Goal: Transaction & Acquisition: Purchase product/service

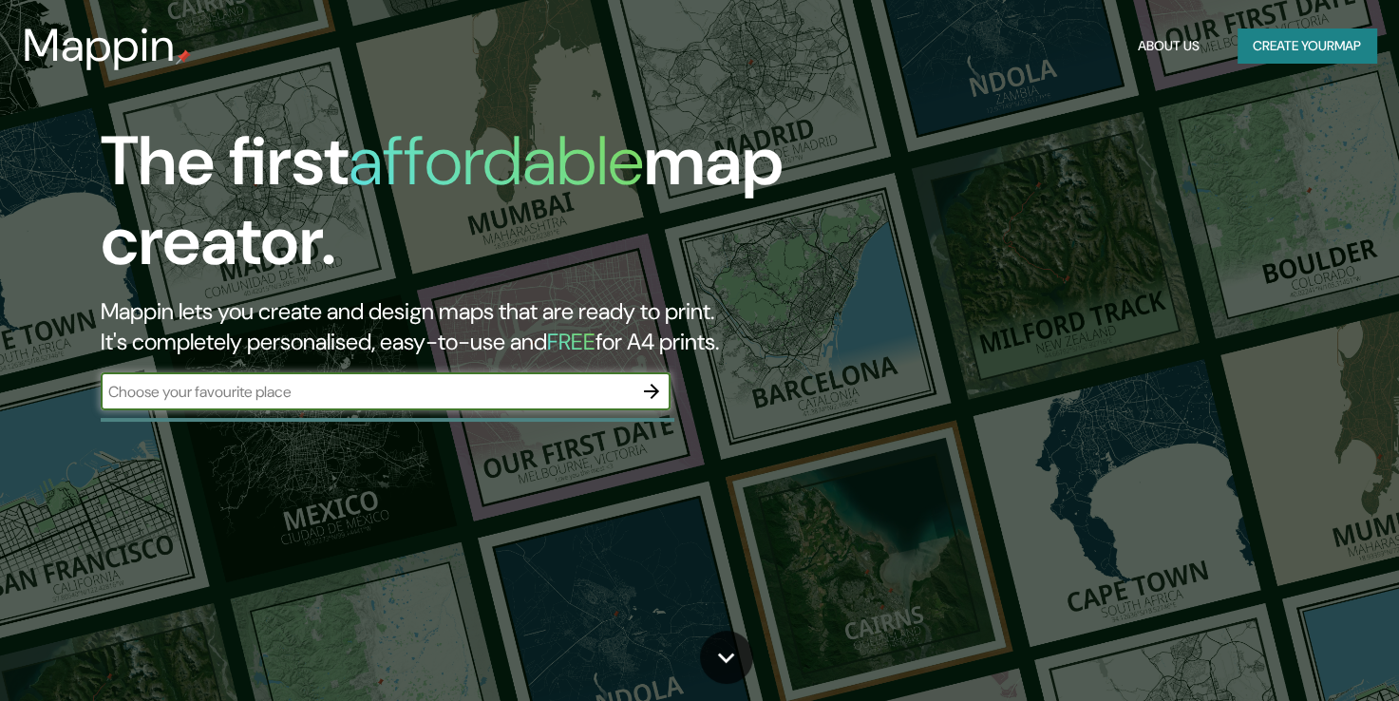
click at [638, 396] on button "button" at bounding box center [652, 391] width 38 height 38
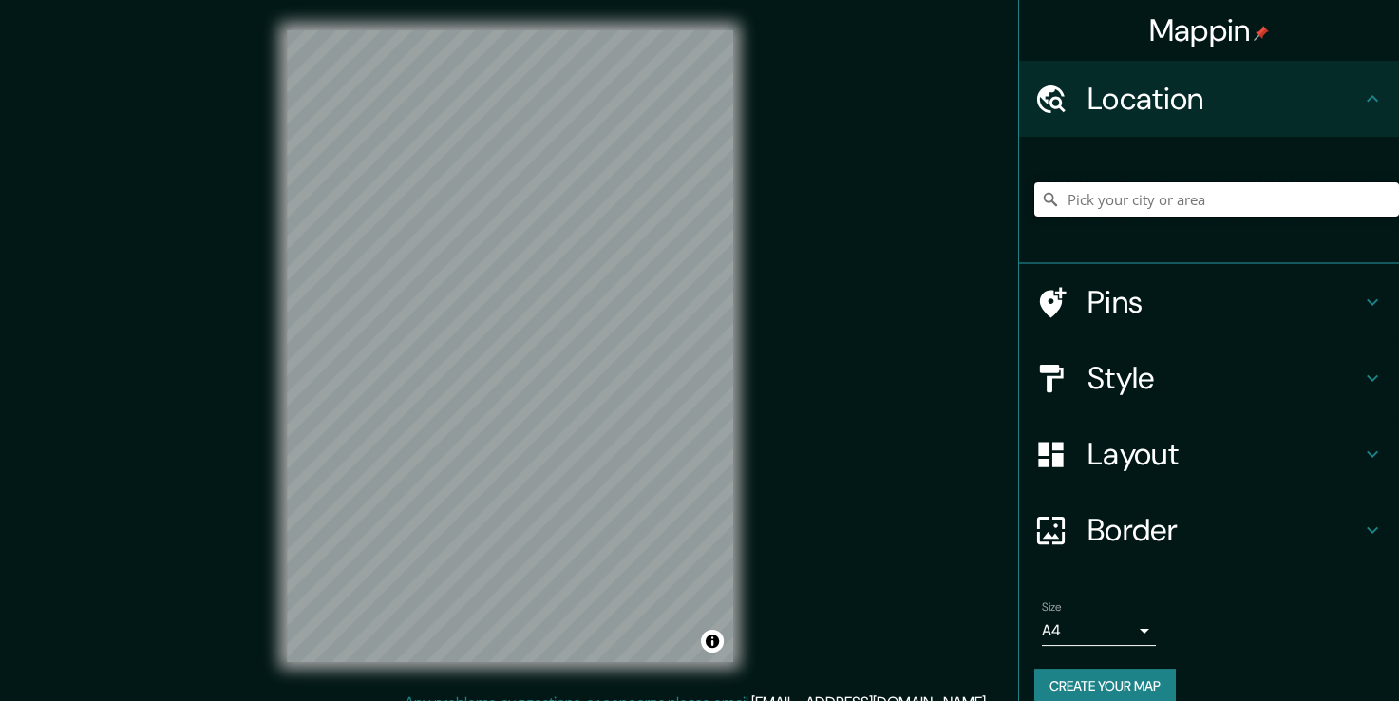
click at [1191, 205] on input "Pick your city or area" at bounding box center [1217, 199] width 365 height 34
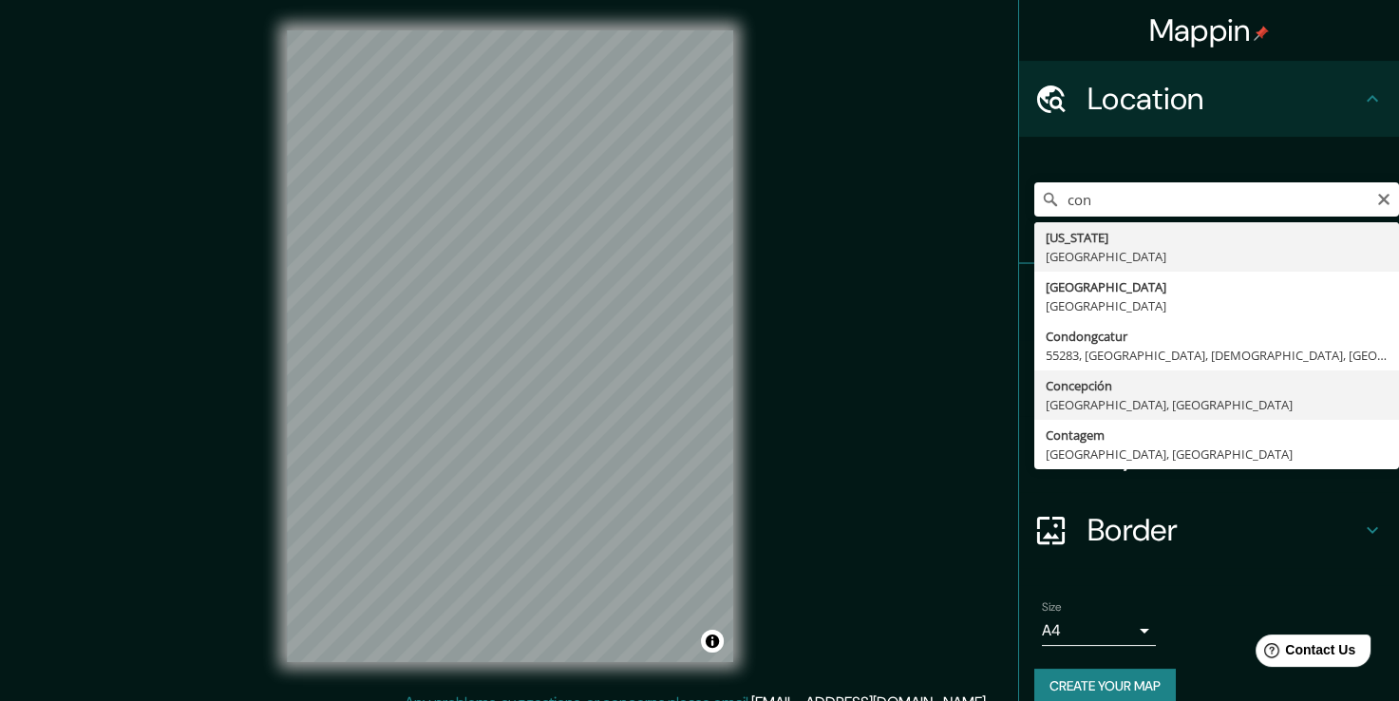
type input "[GEOGRAPHIC_DATA], [GEOGRAPHIC_DATA], [GEOGRAPHIC_DATA]"
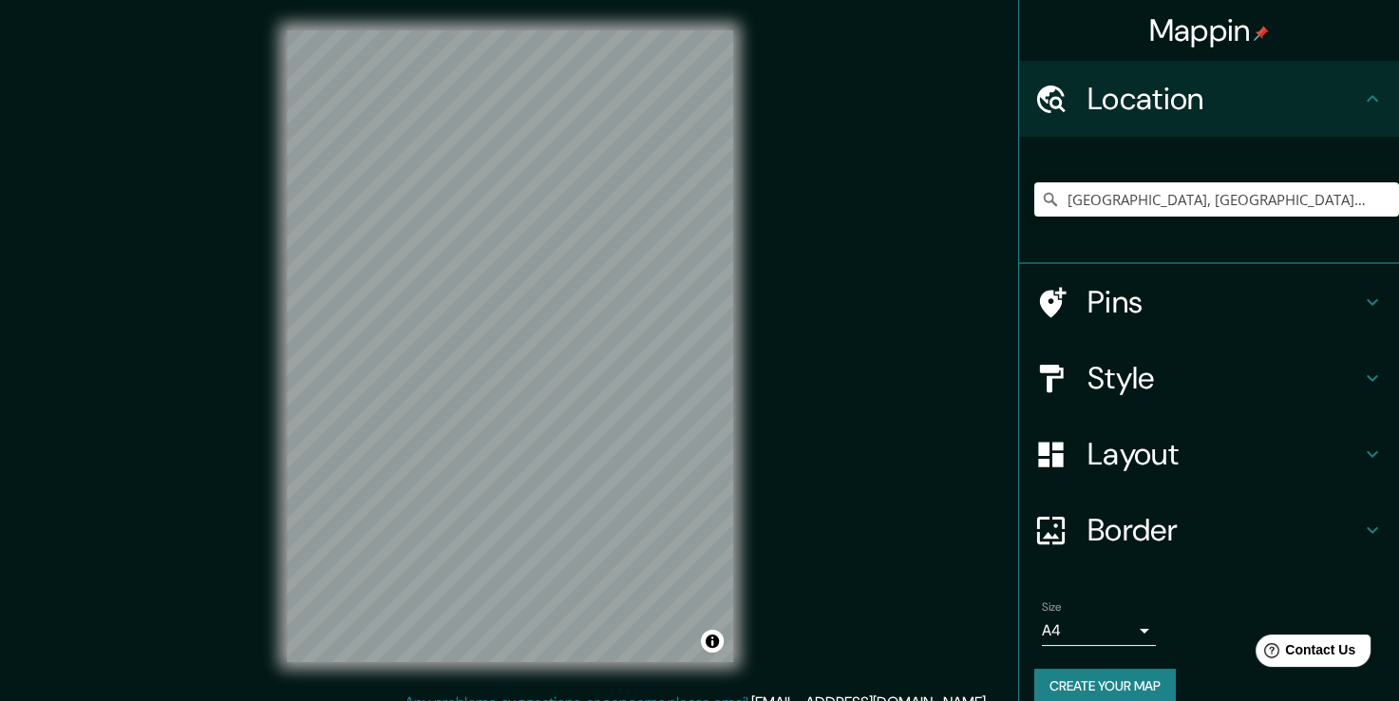
click at [1156, 374] on h4 "Style" at bounding box center [1225, 378] width 274 height 38
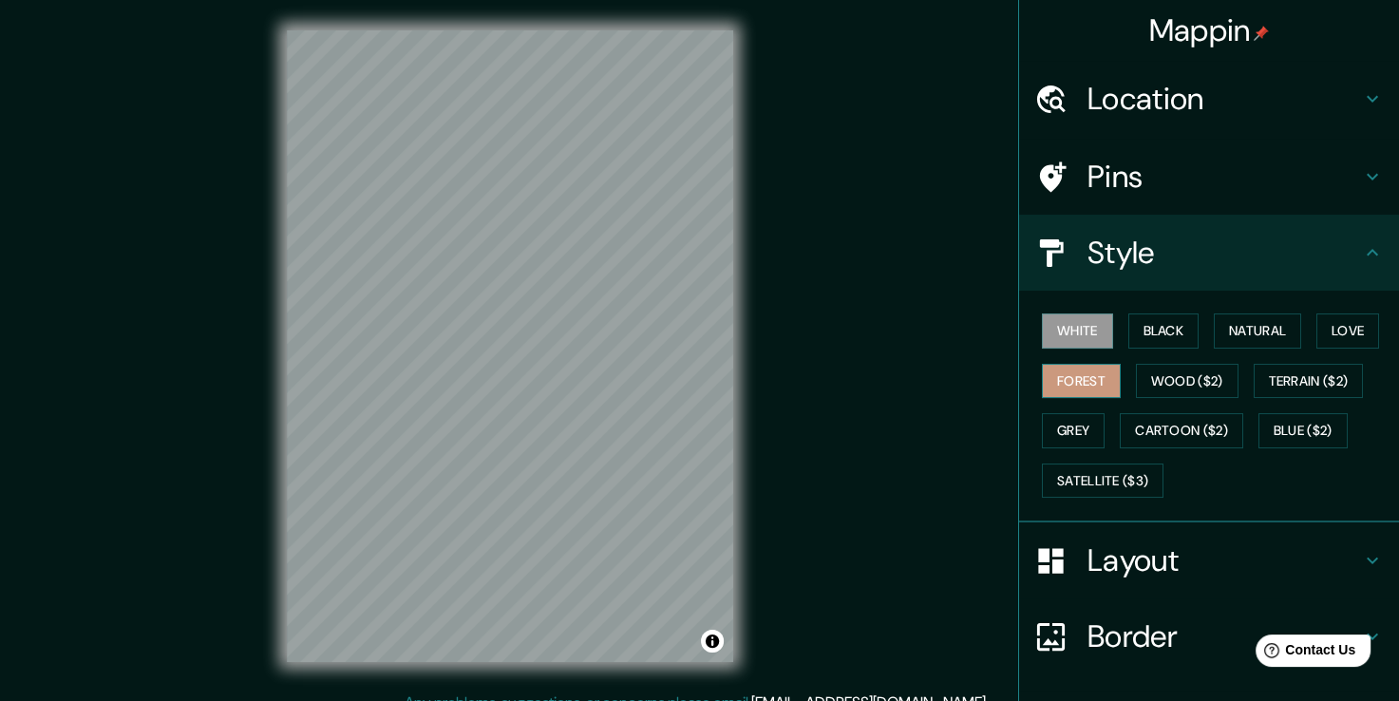
click at [1095, 372] on button "Forest" at bounding box center [1081, 381] width 79 height 35
click at [1141, 339] on button "Black" at bounding box center [1164, 331] width 71 height 35
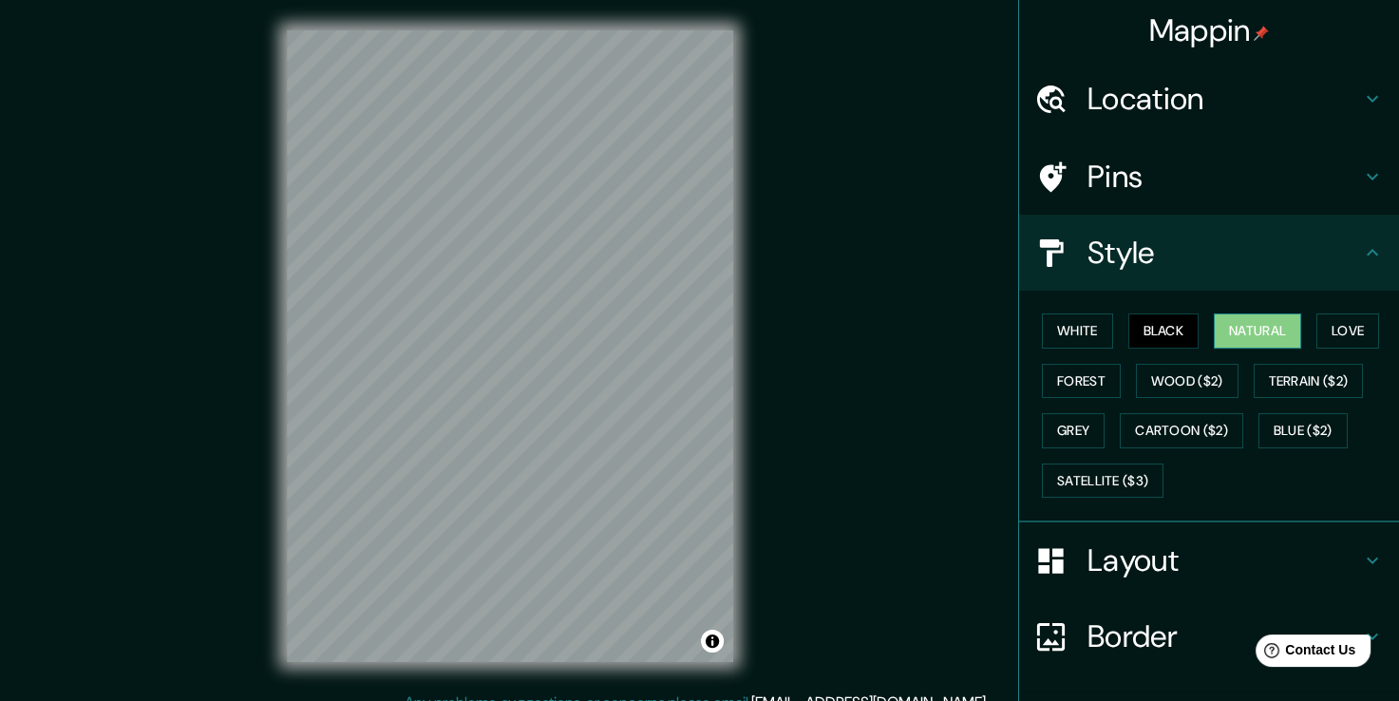
click at [1246, 342] on button "Natural" at bounding box center [1257, 331] width 87 height 35
click at [1346, 324] on button "Love" at bounding box center [1348, 331] width 63 height 35
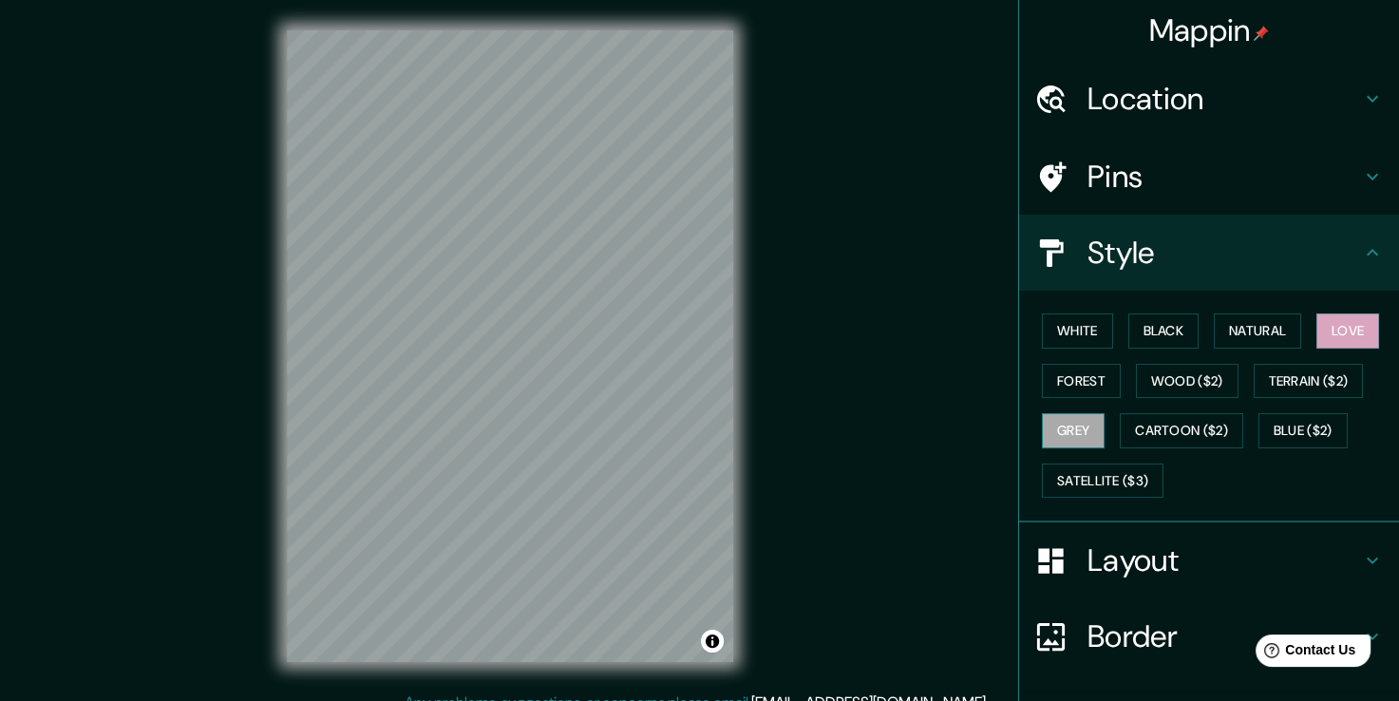
click at [1074, 425] on button "Grey" at bounding box center [1073, 430] width 63 height 35
click at [1148, 333] on button "Black" at bounding box center [1164, 331] width 71 height 35
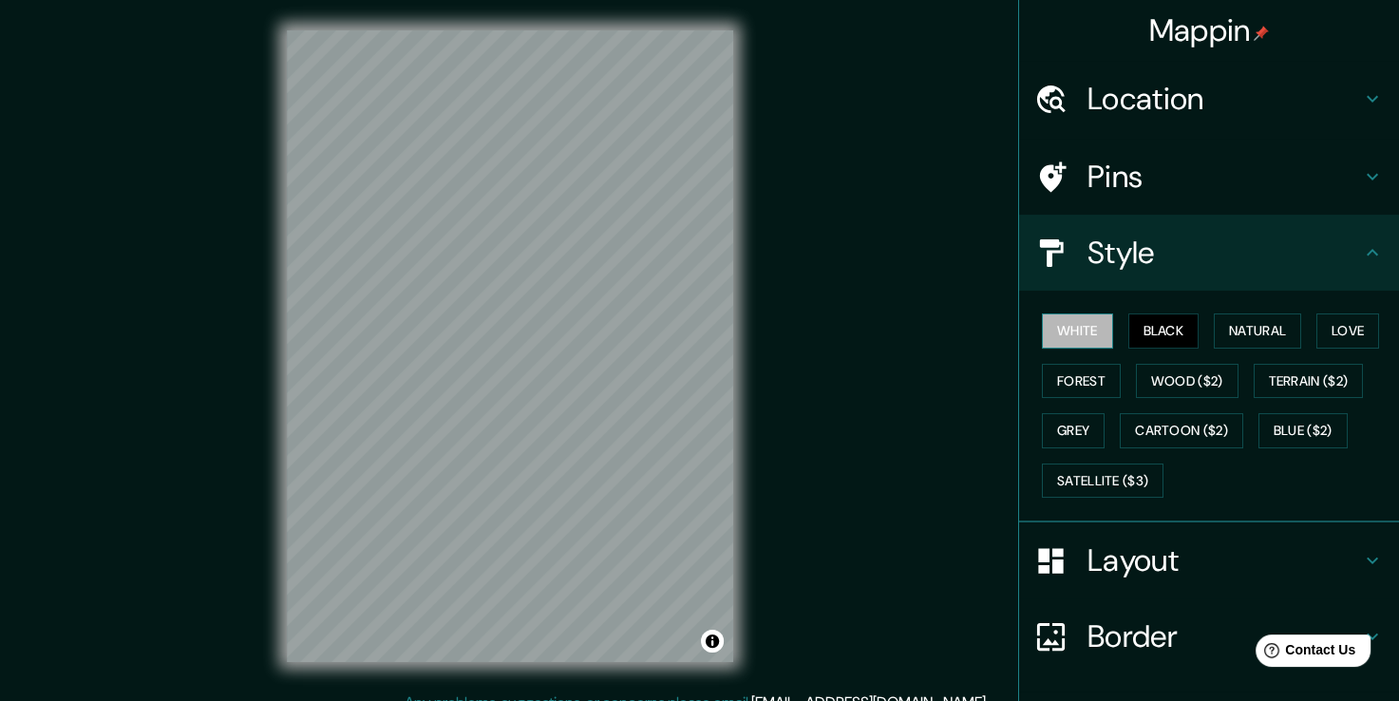
click at [1071, 333] on button "White" at bounding box center [1077, 331] width 71 height 35
click at [1074, 386] on button "Forest" at bounding box center [1081, 381] width 79 height 35
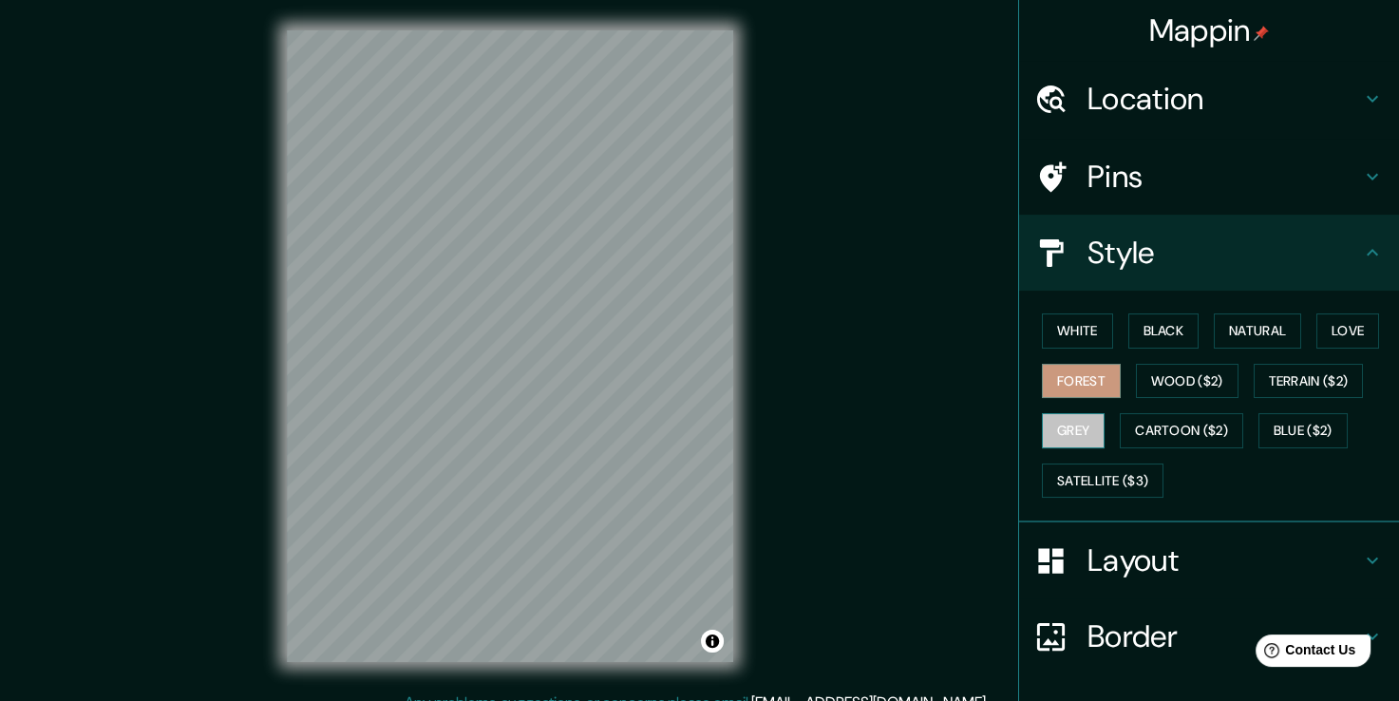
click at [1076, 424] on button "Grey" at bounding box center [1073, 430] width 63 height 35
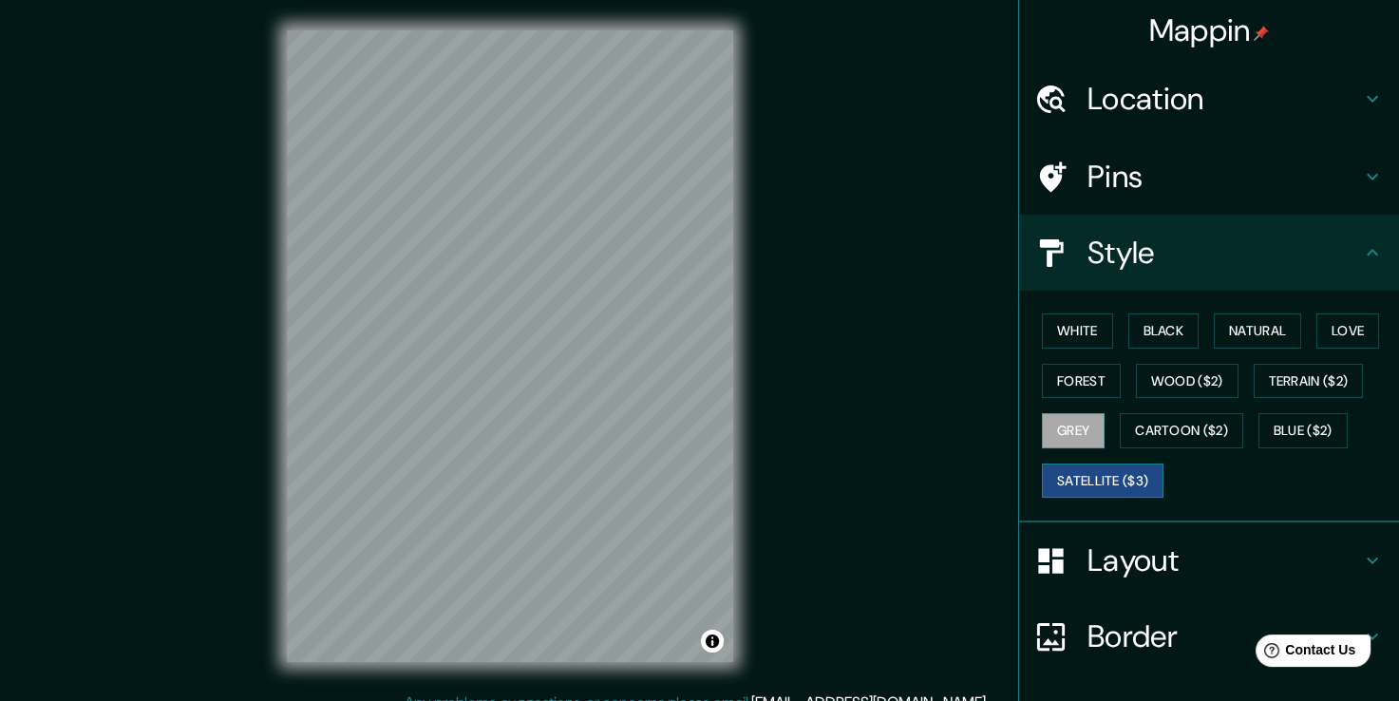
click at [1062, 483] on button "Satellite ($3)" at bounding box center [1103, 481] width 122 height 35
click at [1152, 432] on button "Cartoon ($2)" at bounding box center [1182, 430] width 124 height 35
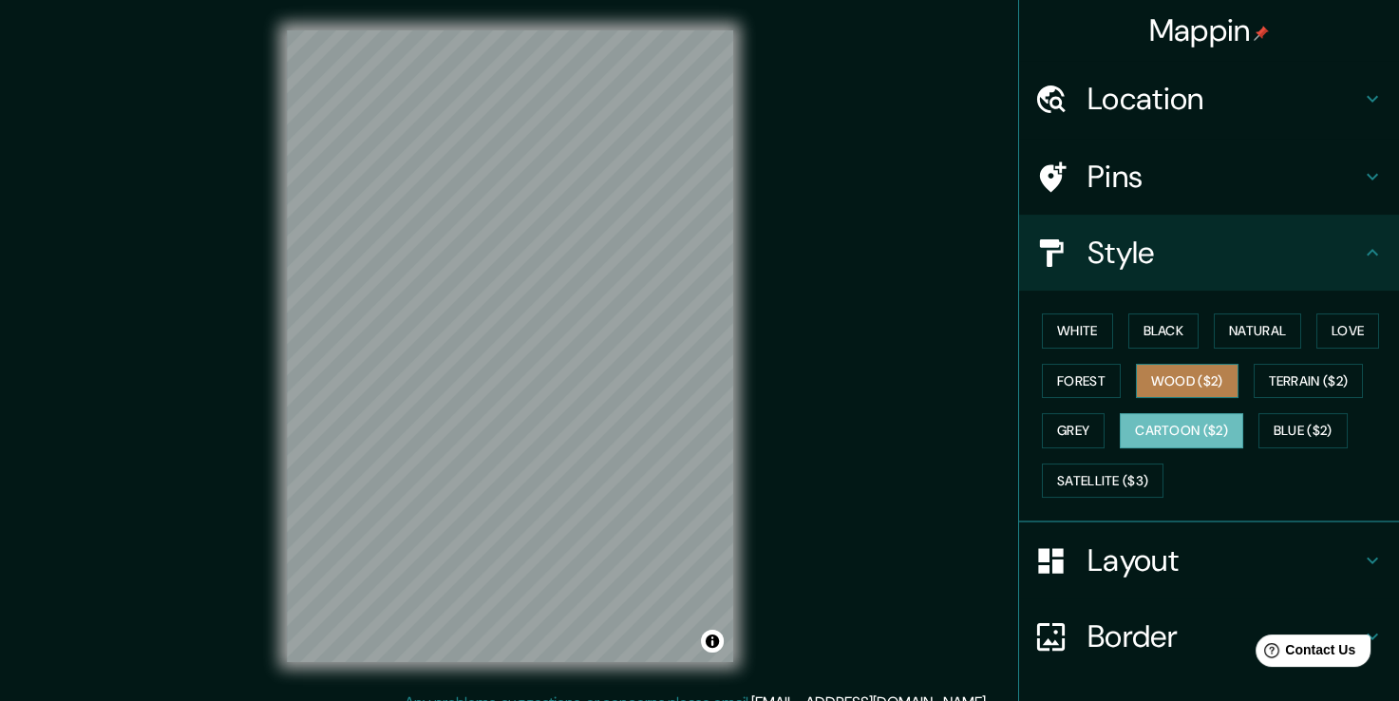
click at [1178, 390] on button "Wood ($2)" at bounding box center [1187, 381] width 103 height 35
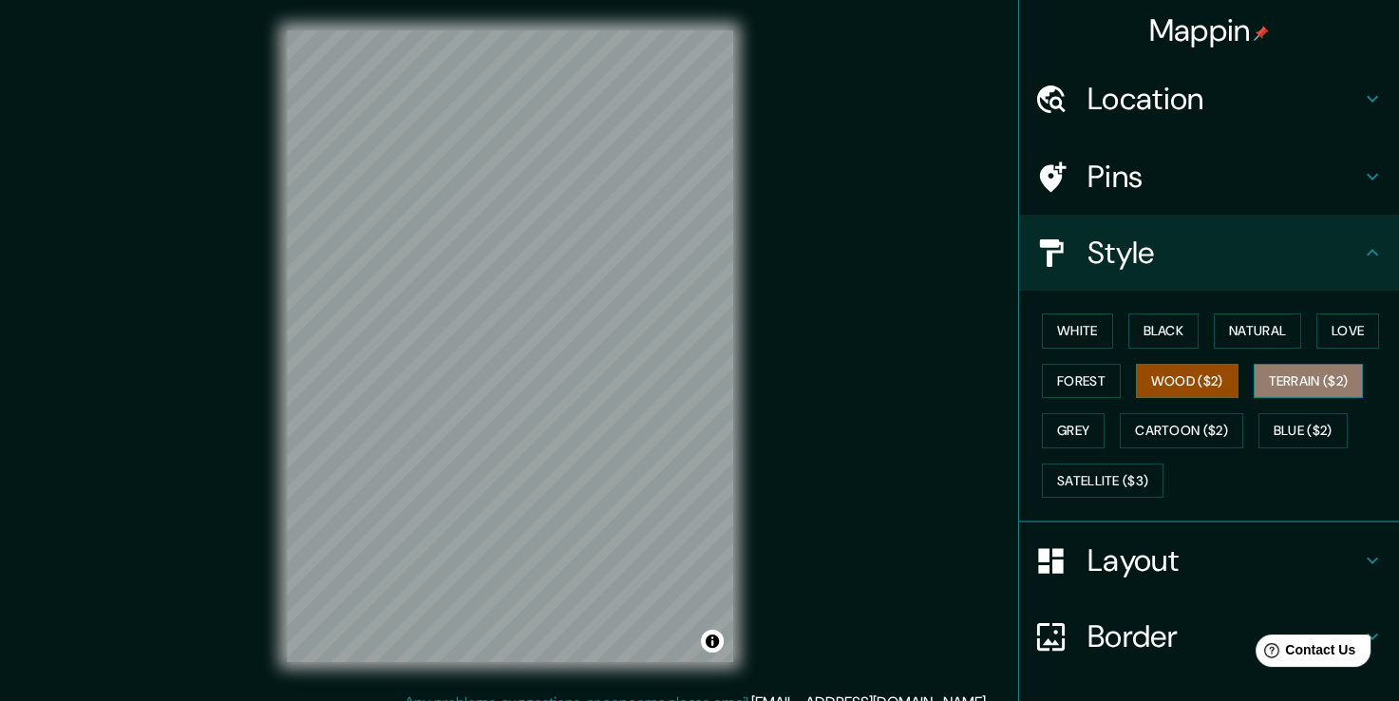
click at [1284, 391] on button "Terrain ($2)" at bounding box center [1309, 381] width 110 height 35
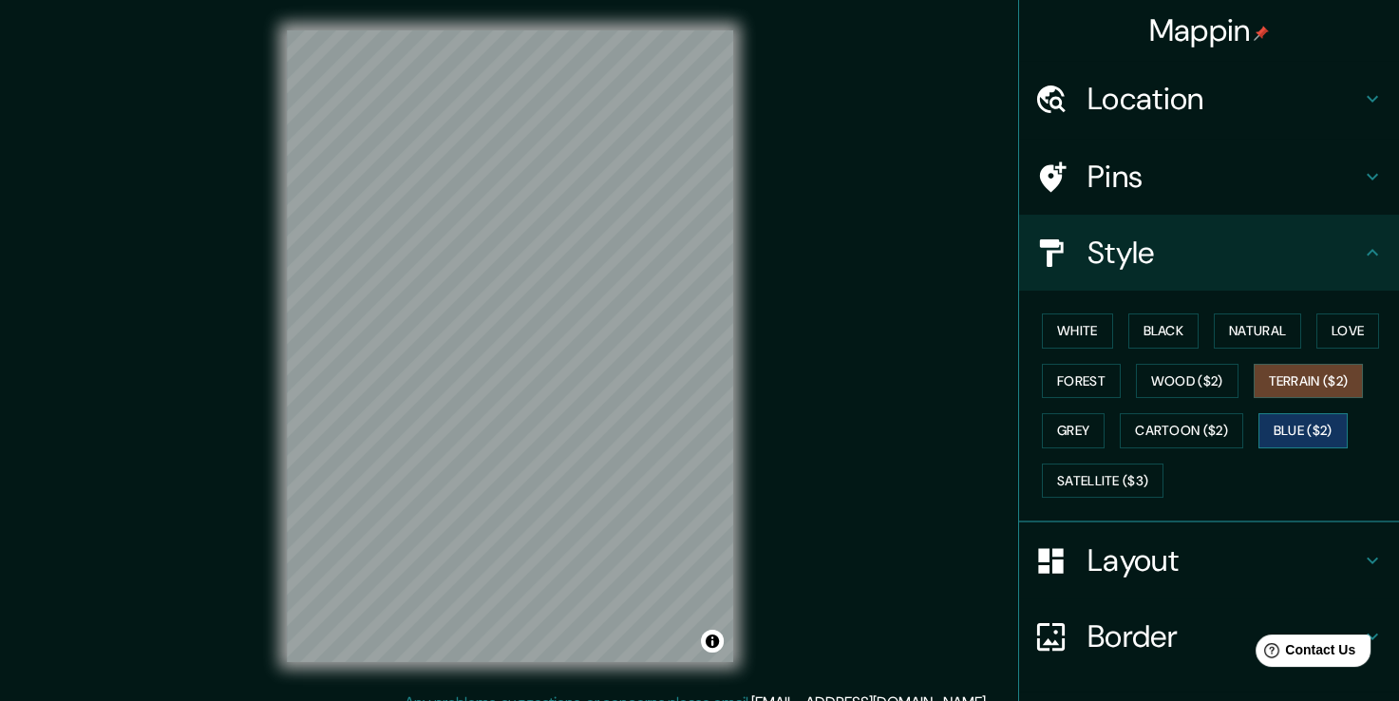
click at [1303, 433] on button "Blue ($2)" at bounding box center [1303, 430] width 89 height 35
click at [1262, 332] on button "Natural" at bounding box center [1257, 331] width 87 height 35
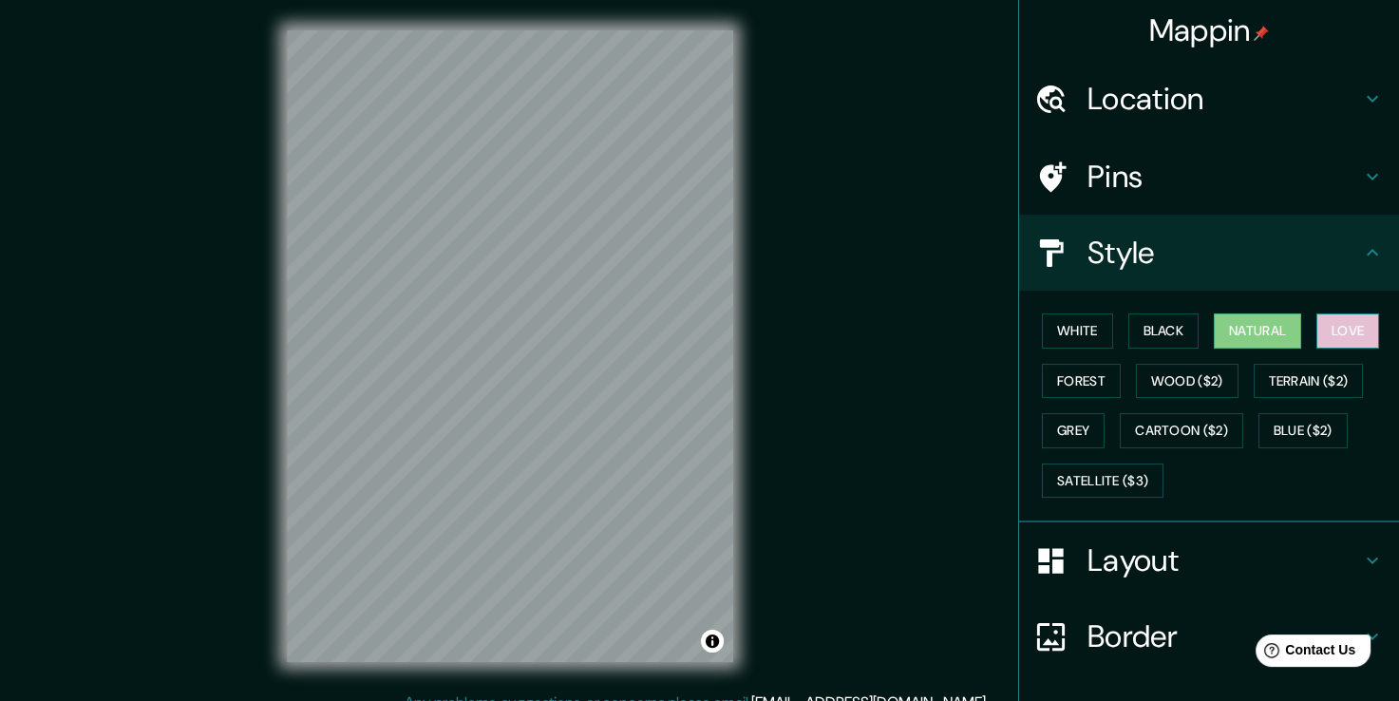
click at [1347, 329] on button "Love" at bounding box center [1348, 331] width 63 height 35
click at [1246, 320] on button "Natural" at bounding box center [1257, 331] width 87 height 35
click at [1154, 329] on button "Black" at bounding box center [1164, 331] width 71 height 35
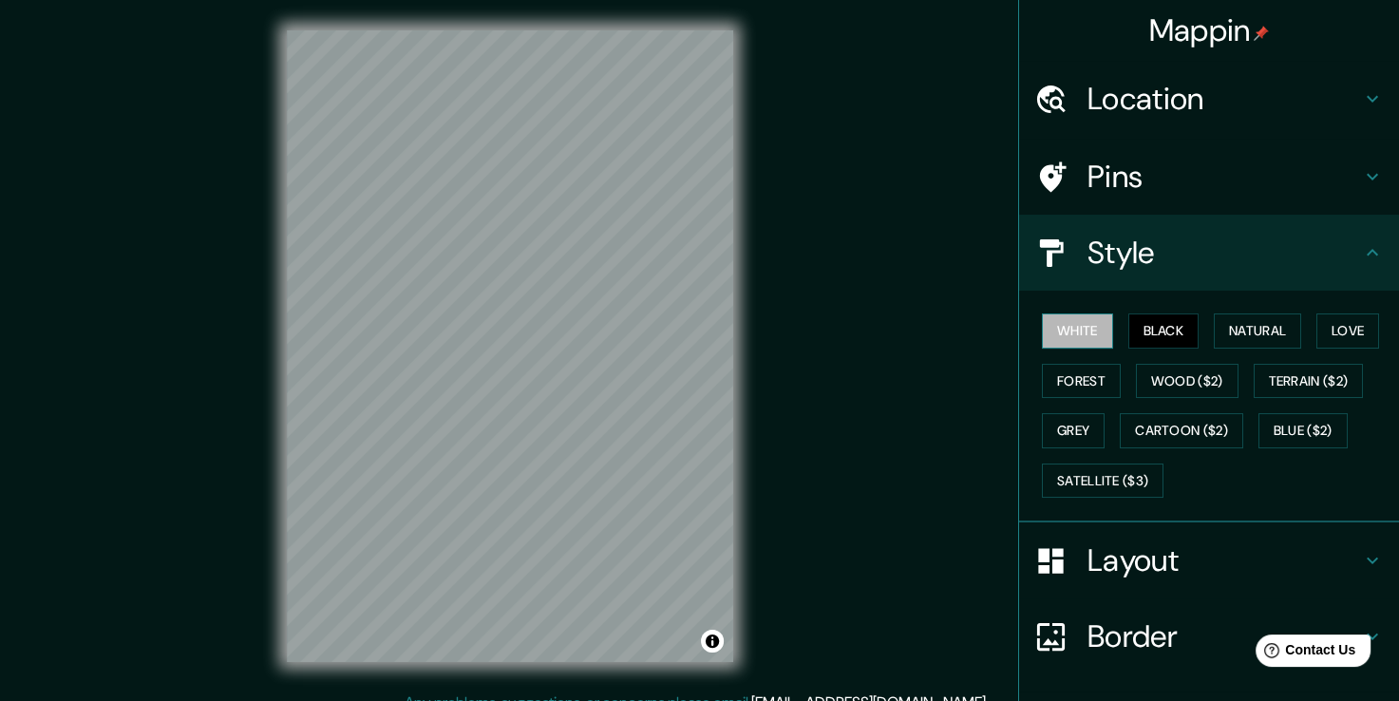
click at [1087, 325] on button "White" at bounding box center [1077, 331] width 71 height 35
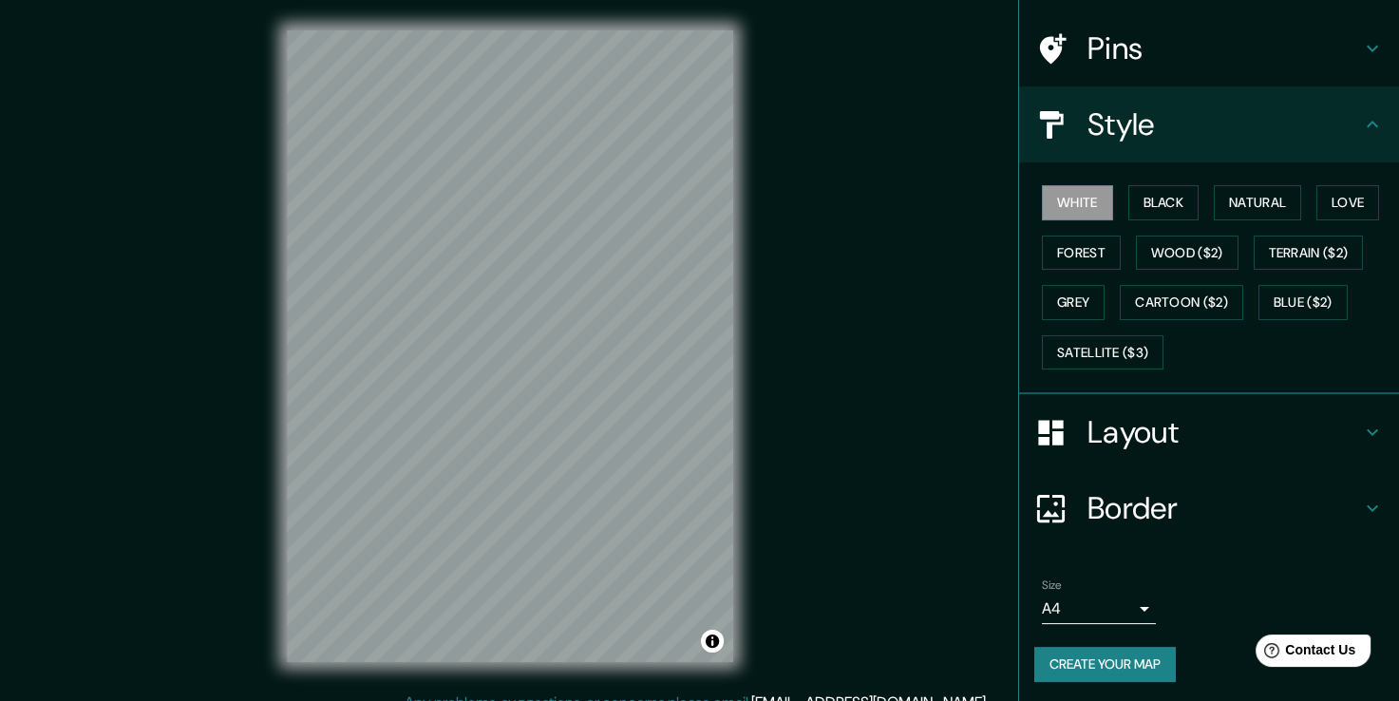
click at [1135, 435] on h4 "Layout" at bounding box center [1225, 432] width 274 height 38
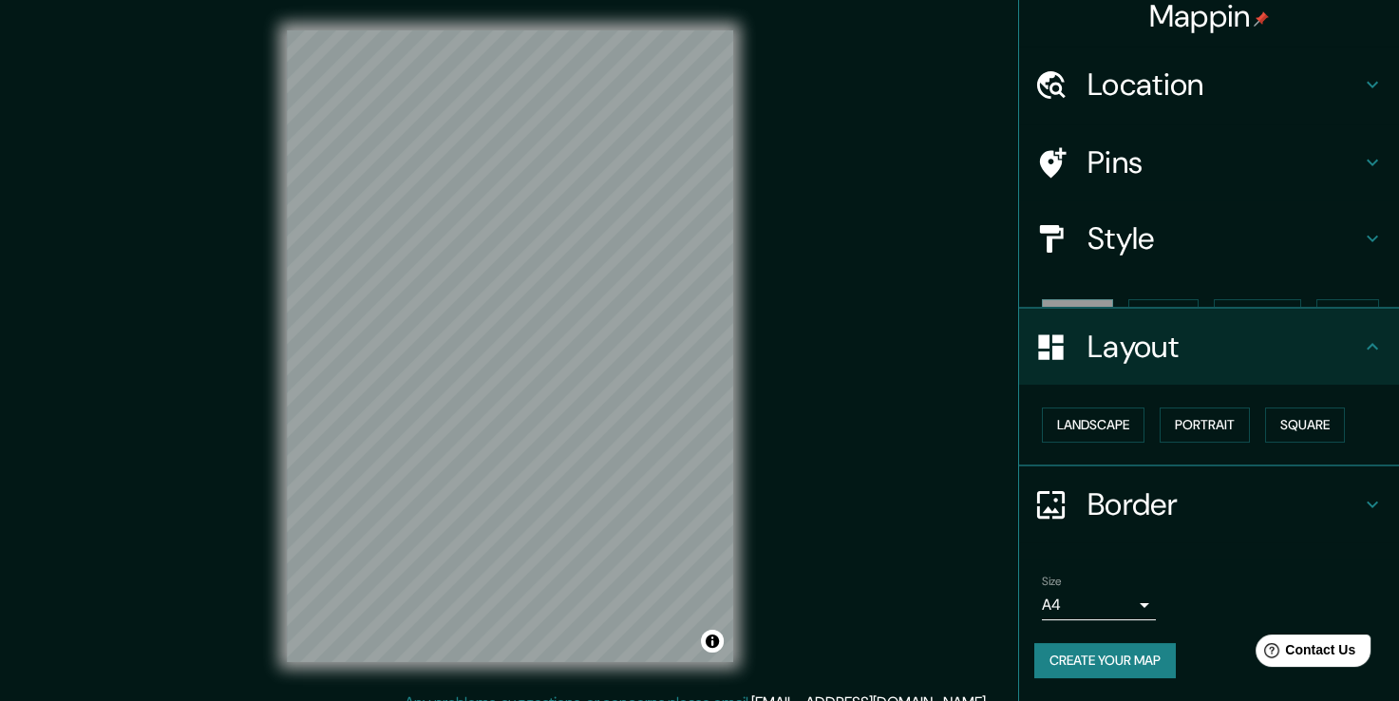
scroll to position [0, 0]
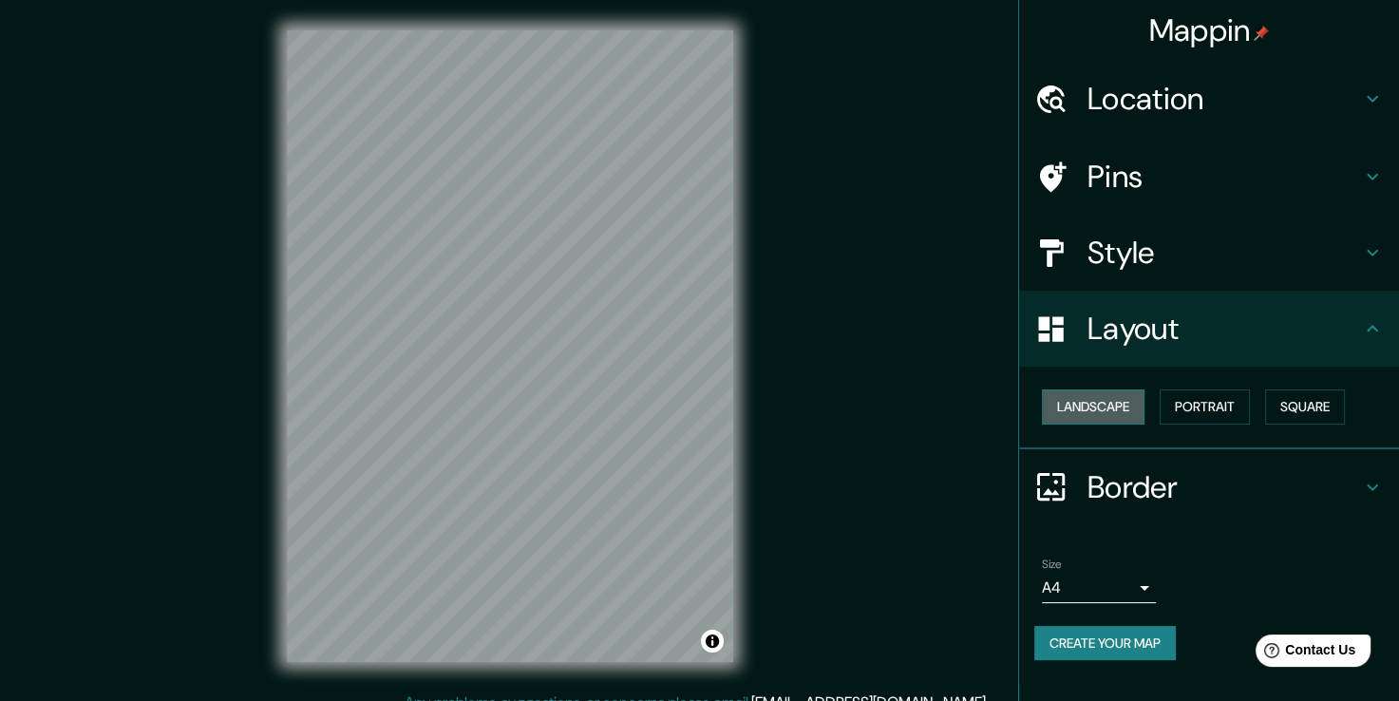
click at [1106, 409] on button "Landscape" at bounding box center [1093, 407] width 103 height 35
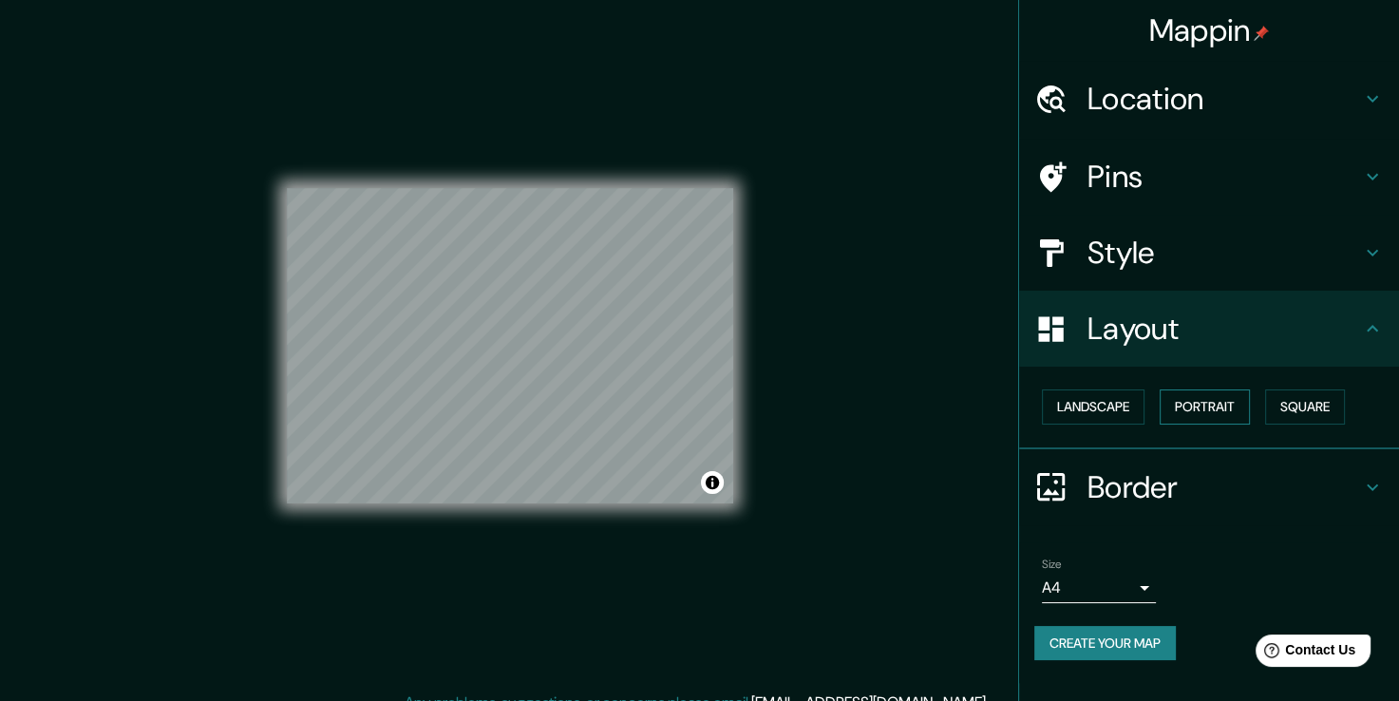
click at [1205, 412] on button "Portrait" at bounding box center [1205, 407] width 90 height 35
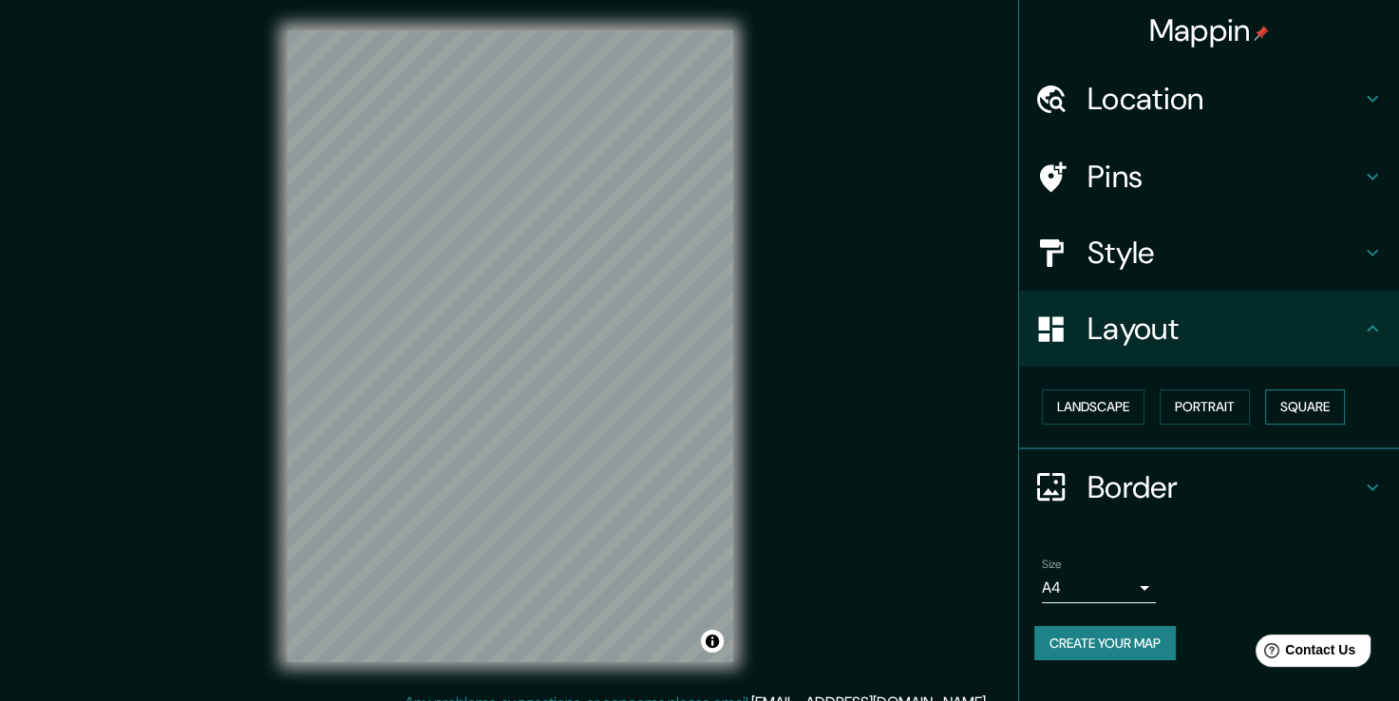
click at [1314, 412] on button "Square" at bounding box center [1305, 407] width 80 height 35
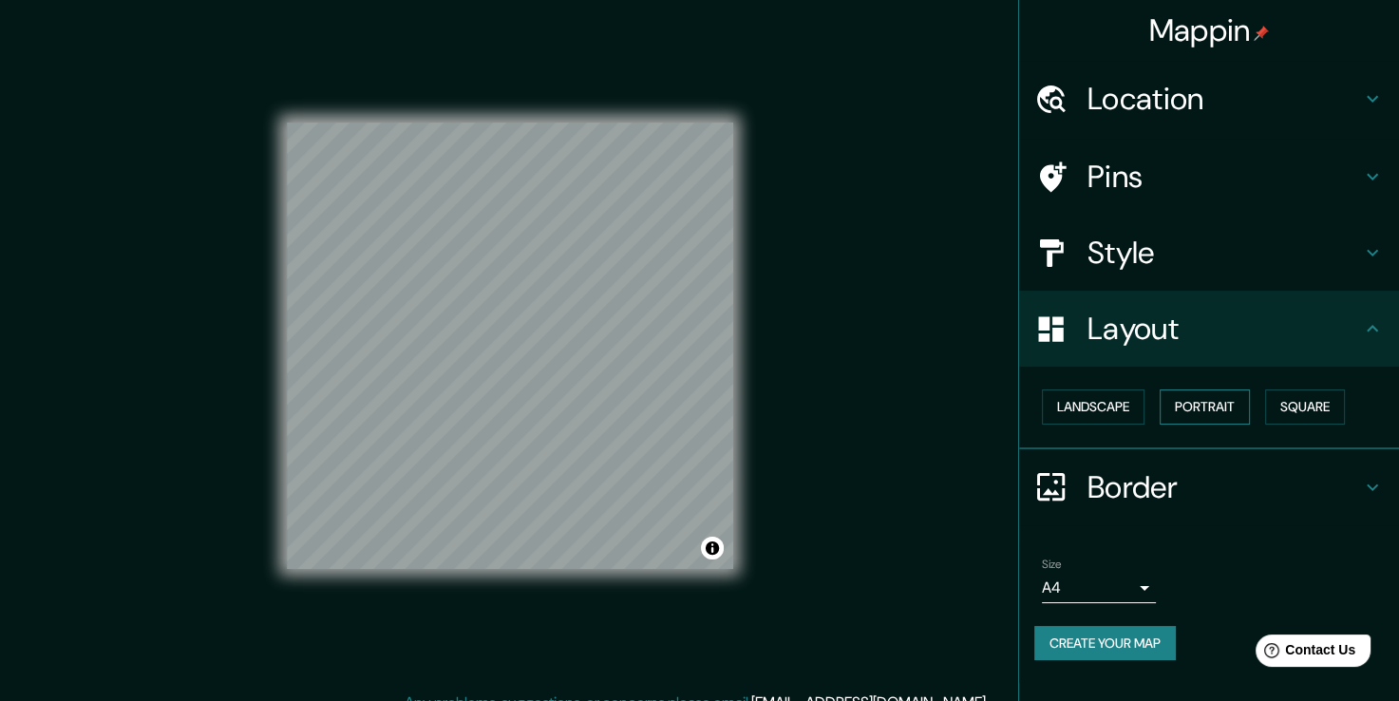
click at [1213, 399] on button "Portrait" at bounding box center [1205, 407] width 90 height 35
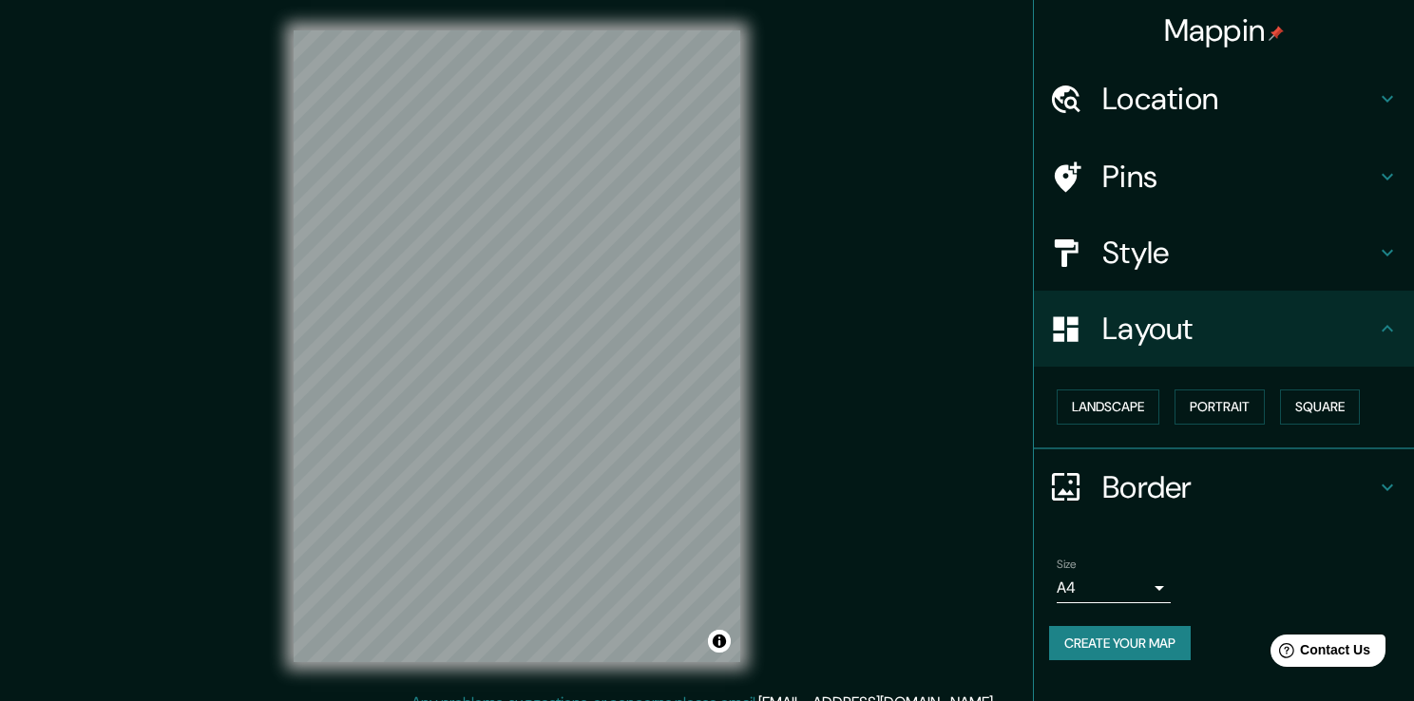
click at [1103, 589] on body "Mappin Location [GEOGRAPHIC_DATA], [GEOGRAPHIC_DATA], [GEOGRAPHIC_DATA] Pins St…" at bounding box center [707, 350] width 1414 height 701
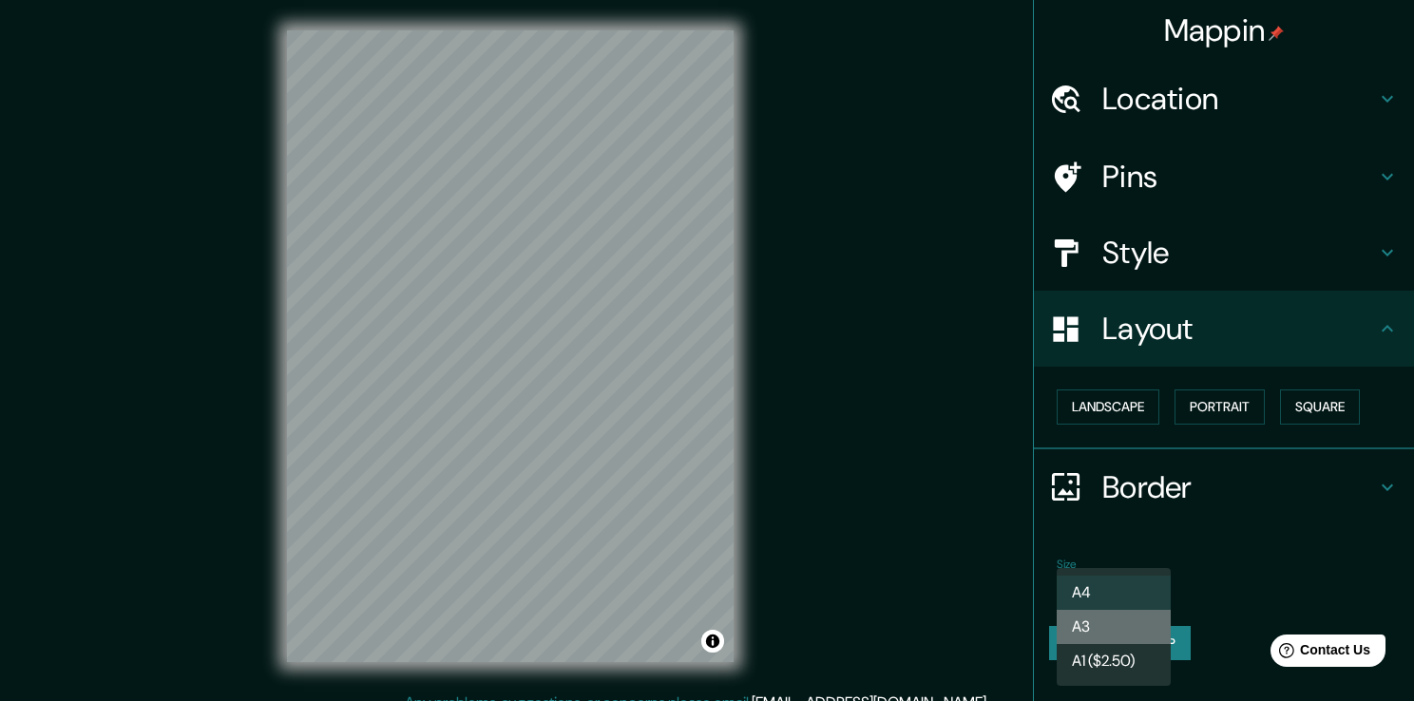
click at [1103, 636] on li "A3" at bounding box center [1113, 627] width 114 height 34
type input "a4"
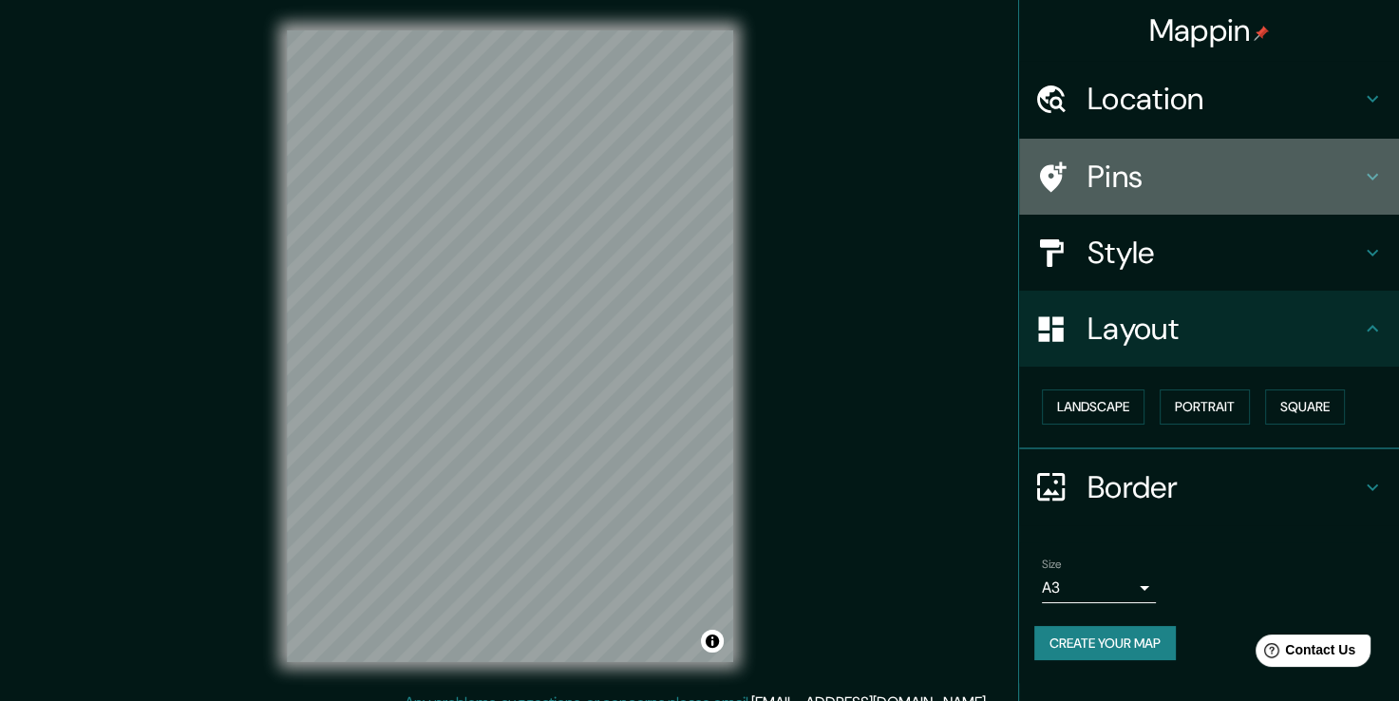
click at [1193, 150] on div "Pins" at bounding box center [1209, 177] width 380 height 76
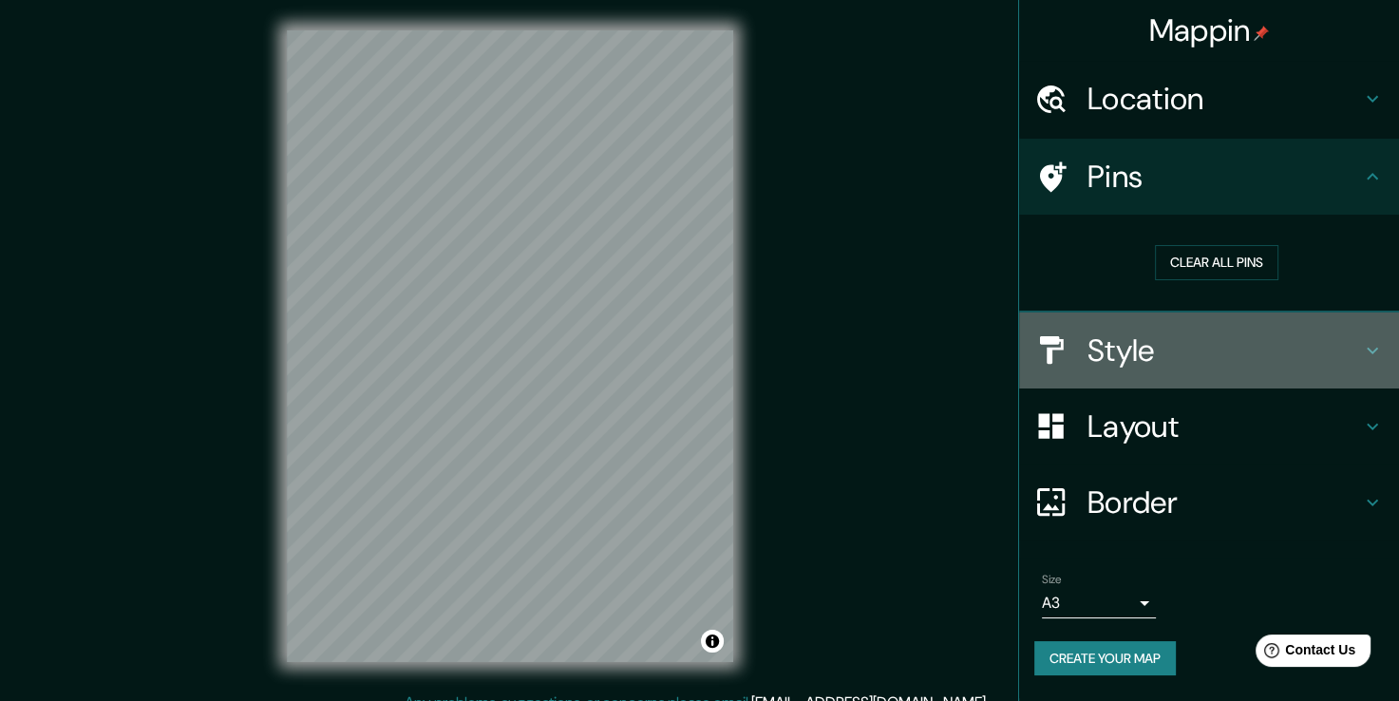
click at [1199, 348] on h4 "Style" at bounding box center [1225, 351] width 274 height 38
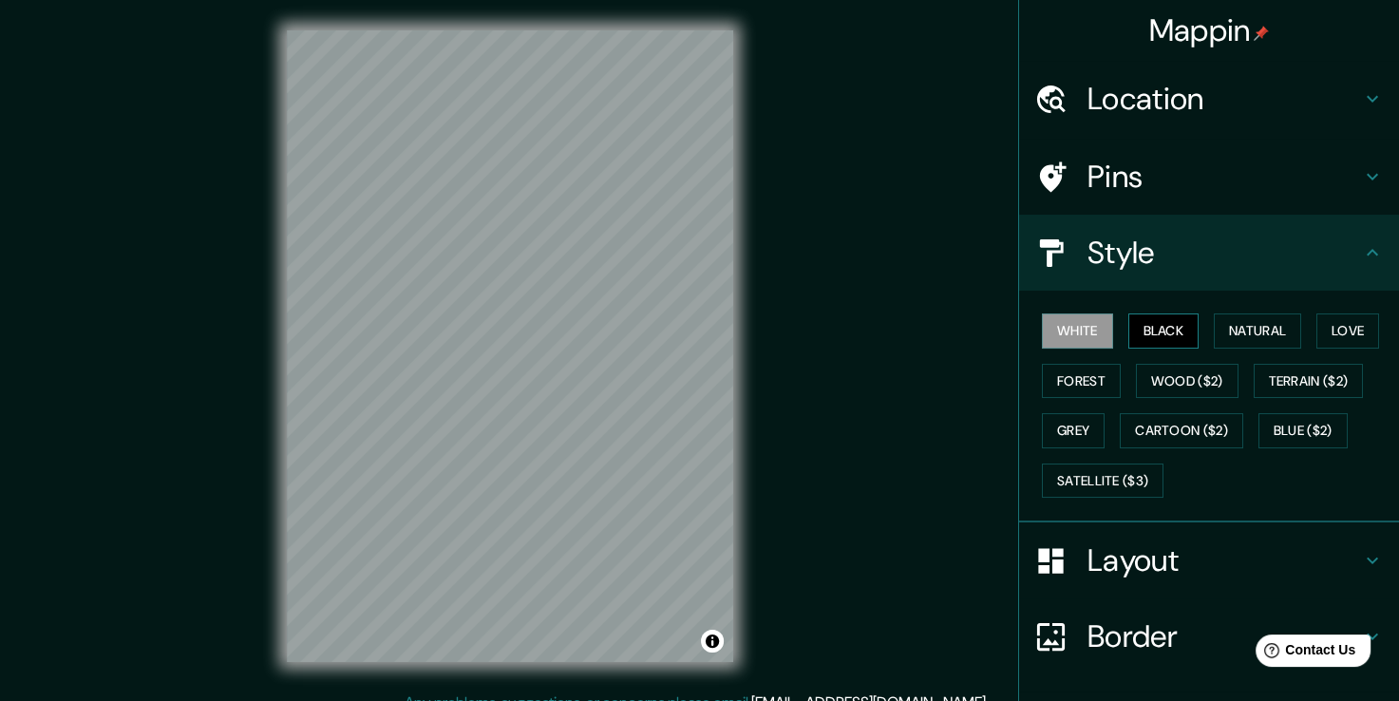
click at [1157, 330] on button "Black" at bounding box center [1164, 331] width 71 height 35
click at [1246, 333] on button "Natural" at bounding box center [1257, 331] width 87 height 35
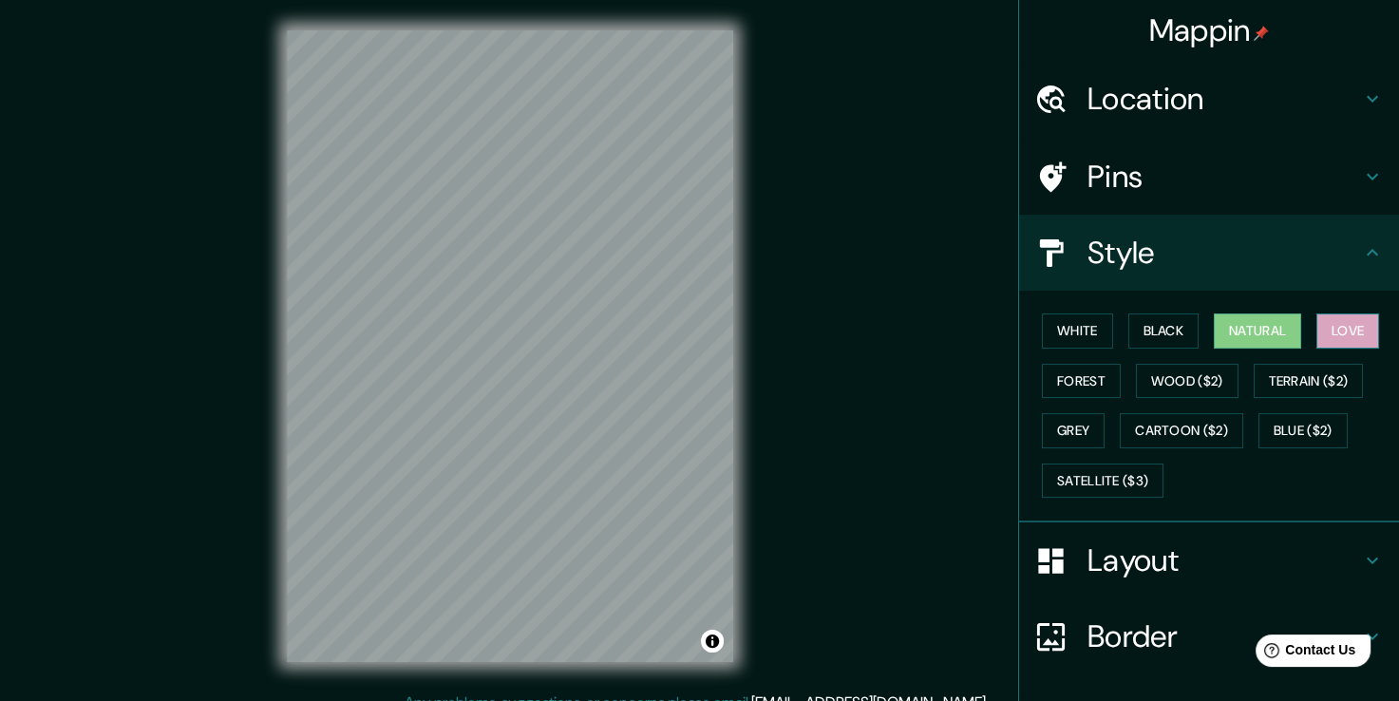
click at [1359, 331] on button "Love" at bounding box center [1348, 331] width 63 height 35
click at [1093, 373] on button "Forest" at bounding box center [1081, 381] width 79 height 35
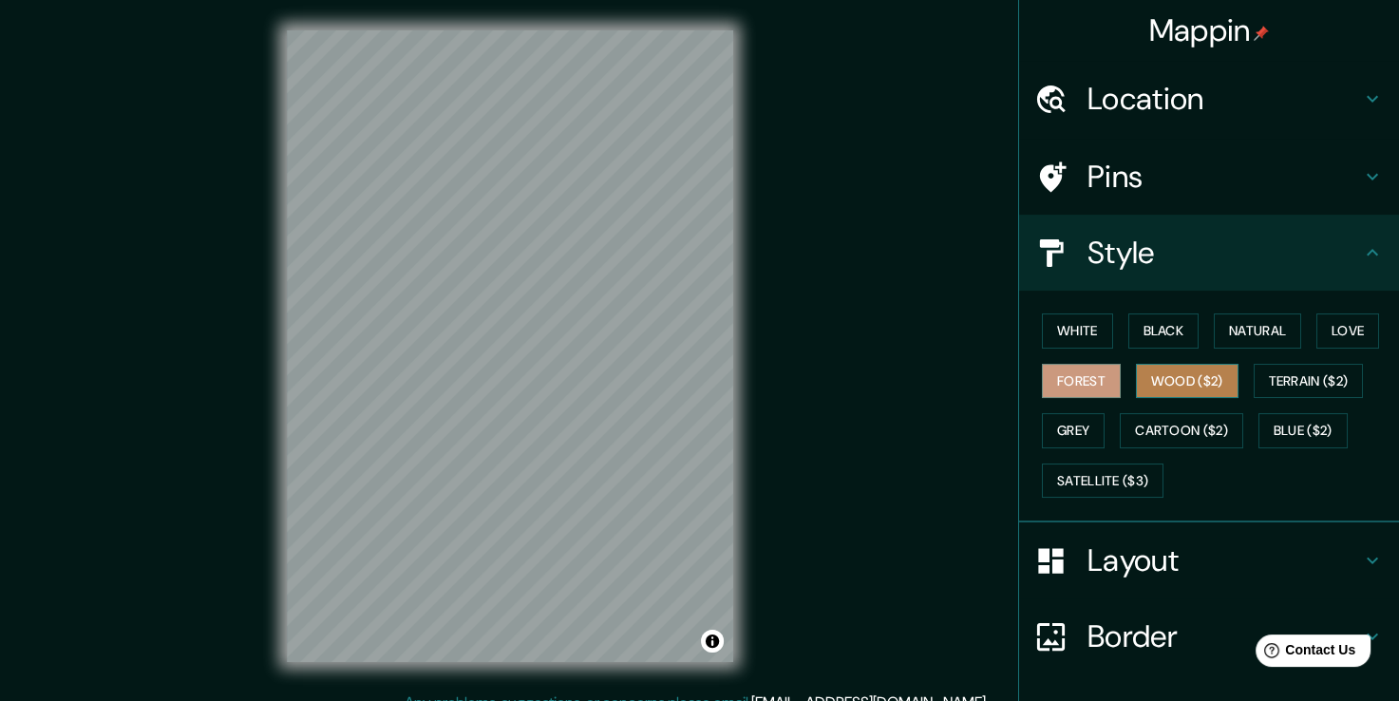
click at [1159, 381] on button "Wood ($2)" at bounding box center [1187, 381] width 103 height 35
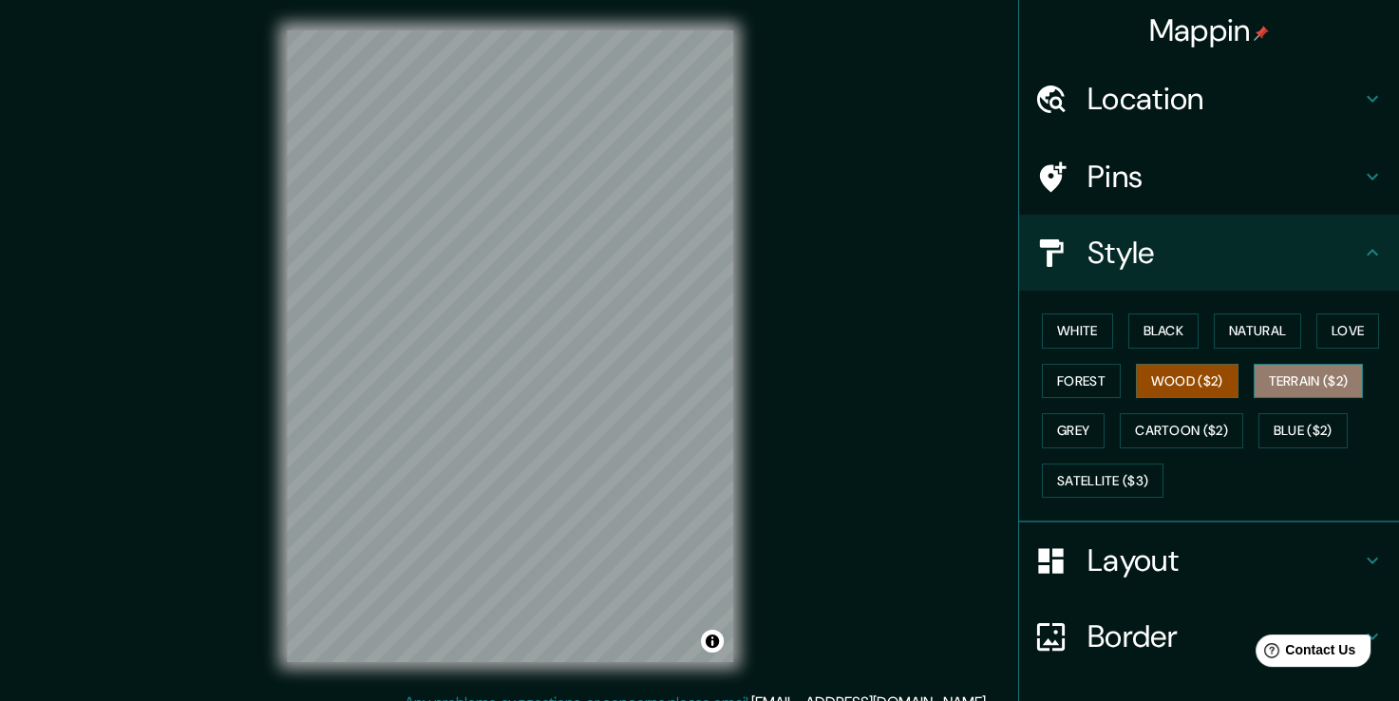
click at [1288, 376] on button "Terrain ($2)" at bounding box center [1309, 381] width 110 height 35
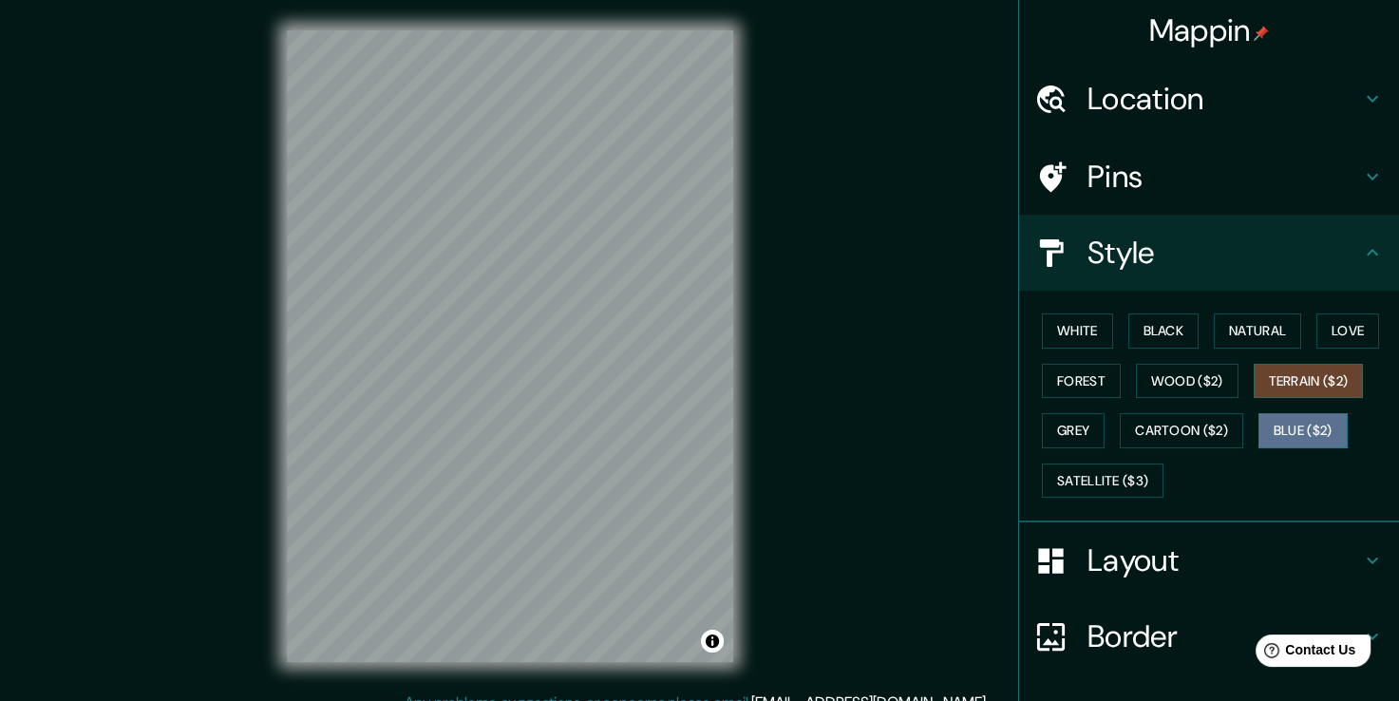
click at [1277, 424] on button "Blue ($2)" at bounding box center [1303, 430] width 89 height 35
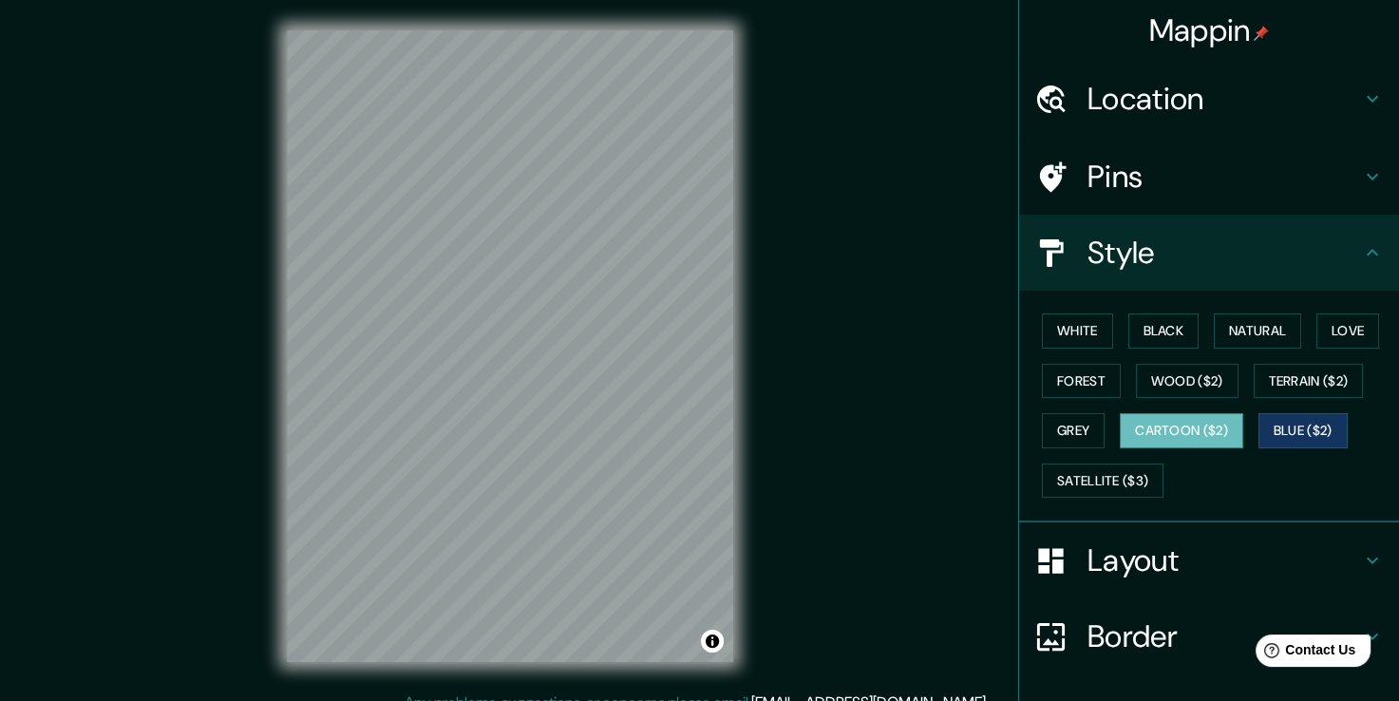
click at [1174, 426] on button "Cartoon ($2)" at bounding box center [1182, 430] width 124 height 35
click at [1080, 441] on button "Grey" at bounding box center [1073, 430] width 63 height 35
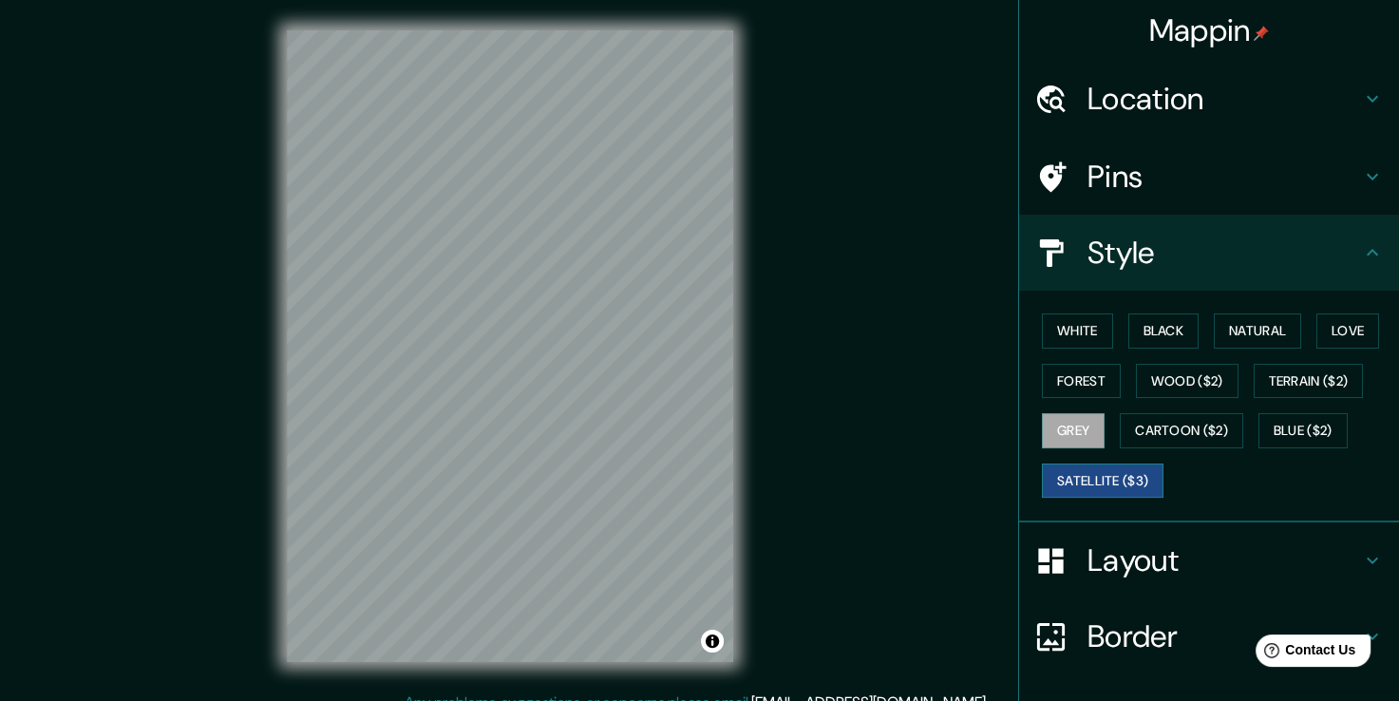
click at [1078, 467] on button "Satellite ($3)" at bounding box center [1103, 481] width 122 height 35
click at [1150, 326] on button "Black" at bounding box center [1164, 331] width 71 height 35
click at [1084, 428] on button "Grey" at bounding box center [1073, 430] width 63 height 35
click at [1075, 331] on button "White" at bounding box center [1077, 331] width 71 height 35
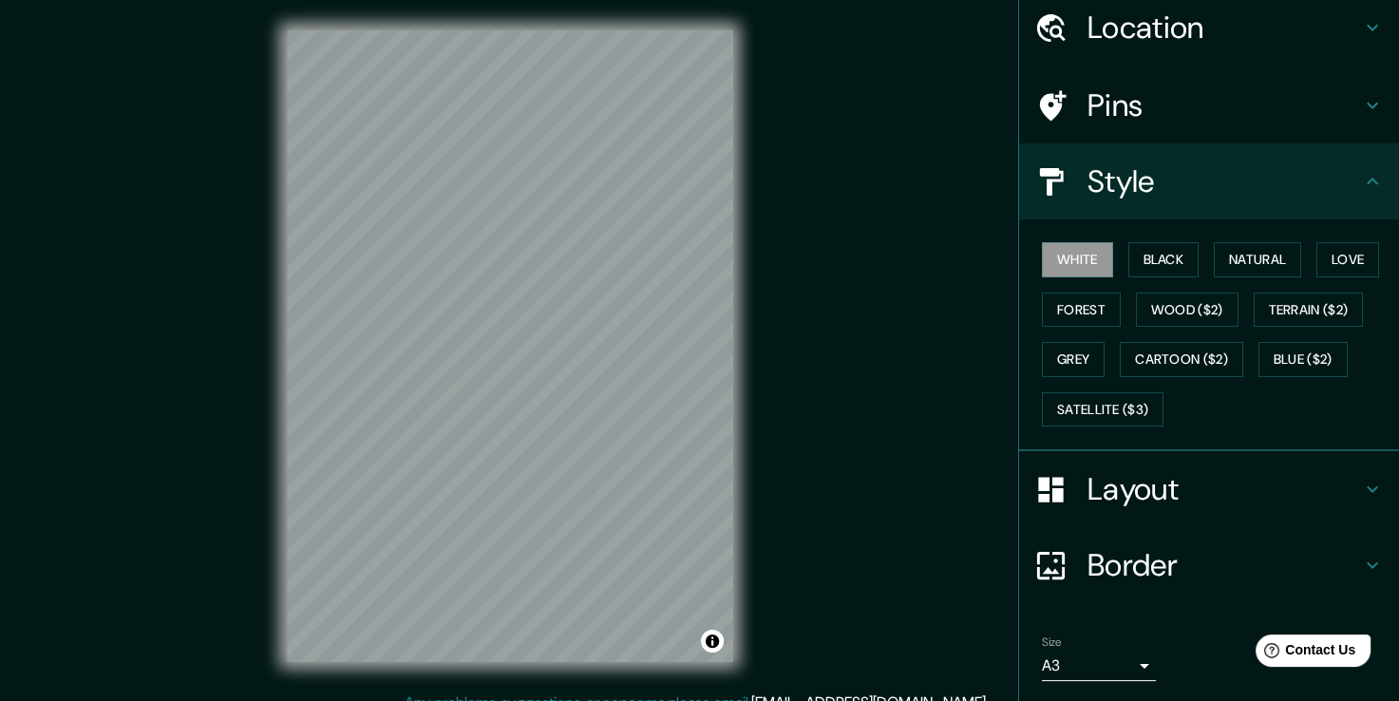
scroll to position [128, 0]
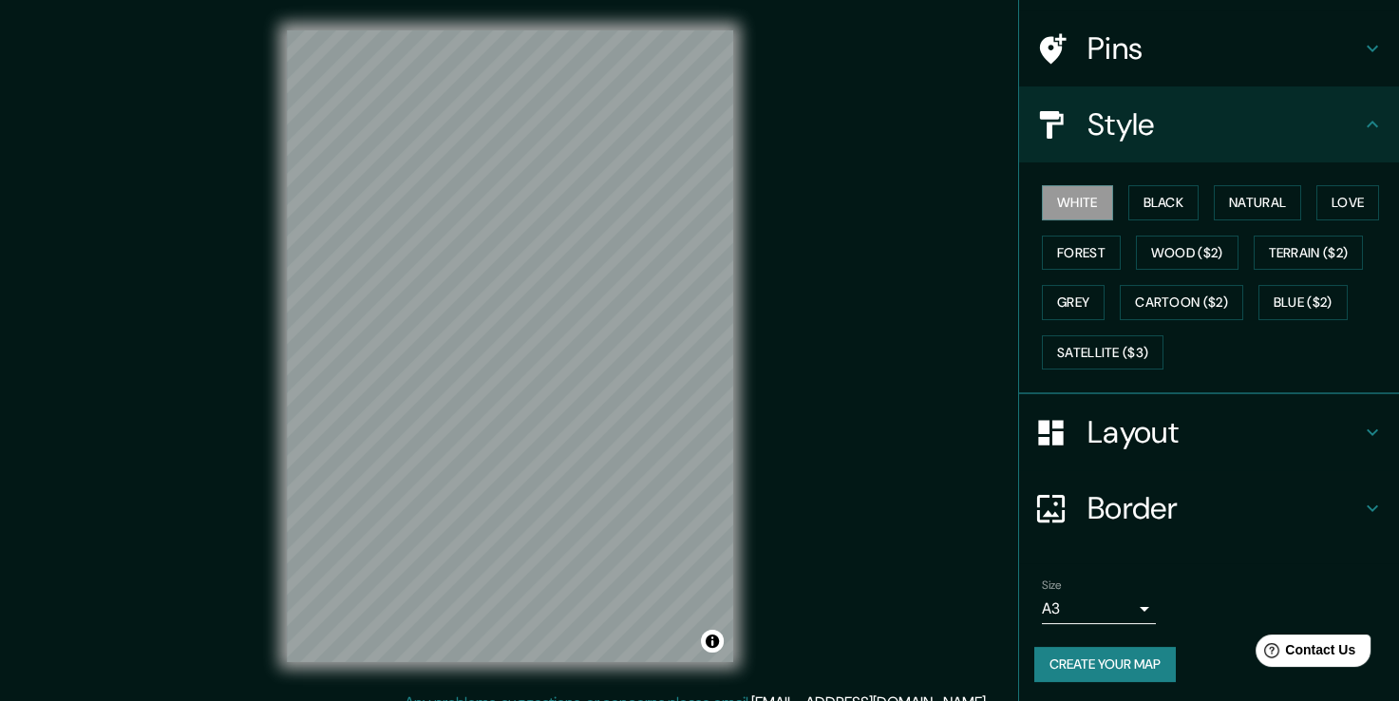
click at [1075, 656] on button "Create your map" at bounding box center [1106, 664] width 142 height 35
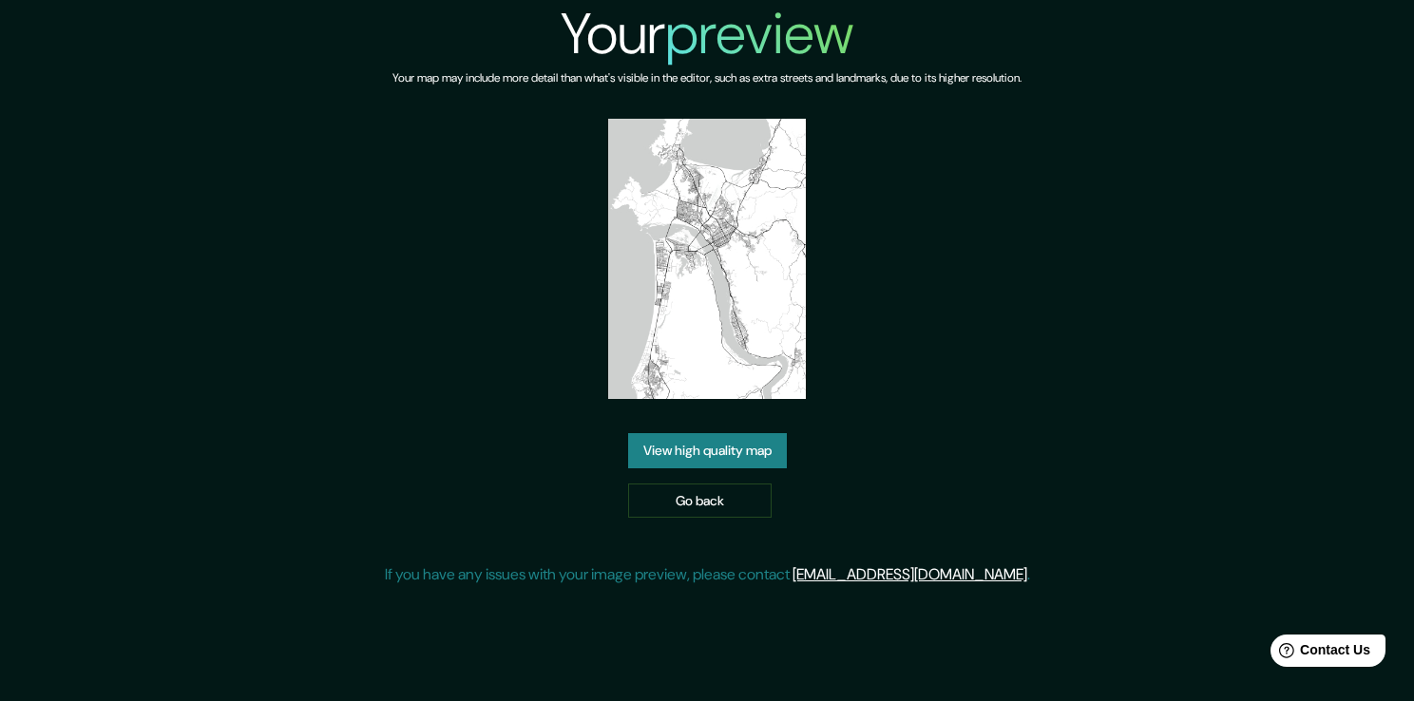
click at [702, 461] on link "View high quality map" at bounding box center [707, 450] width 159 height 35
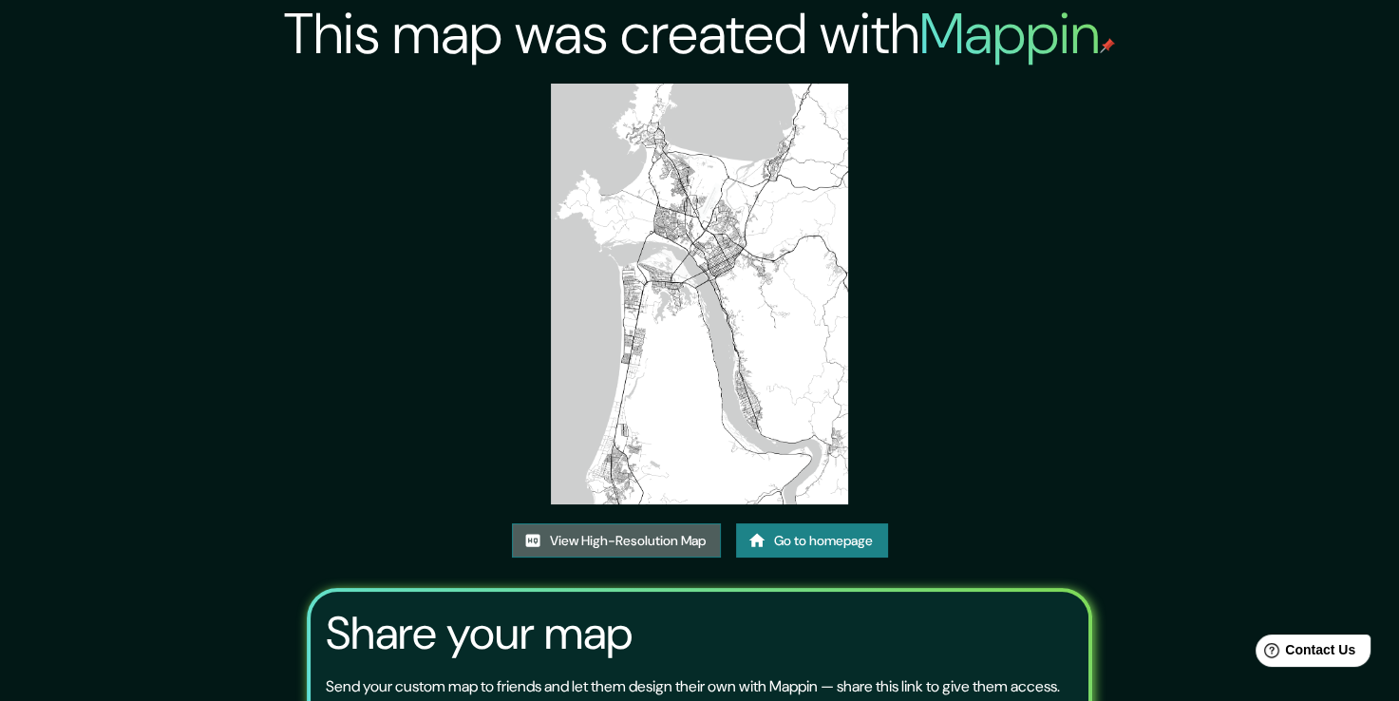
click at [637, 543] on link "View High-Resolution Map" at bounding box center [616, 540] width 209 height 35
